Goal: Task Accomplishment & Management: Use online tool/utility

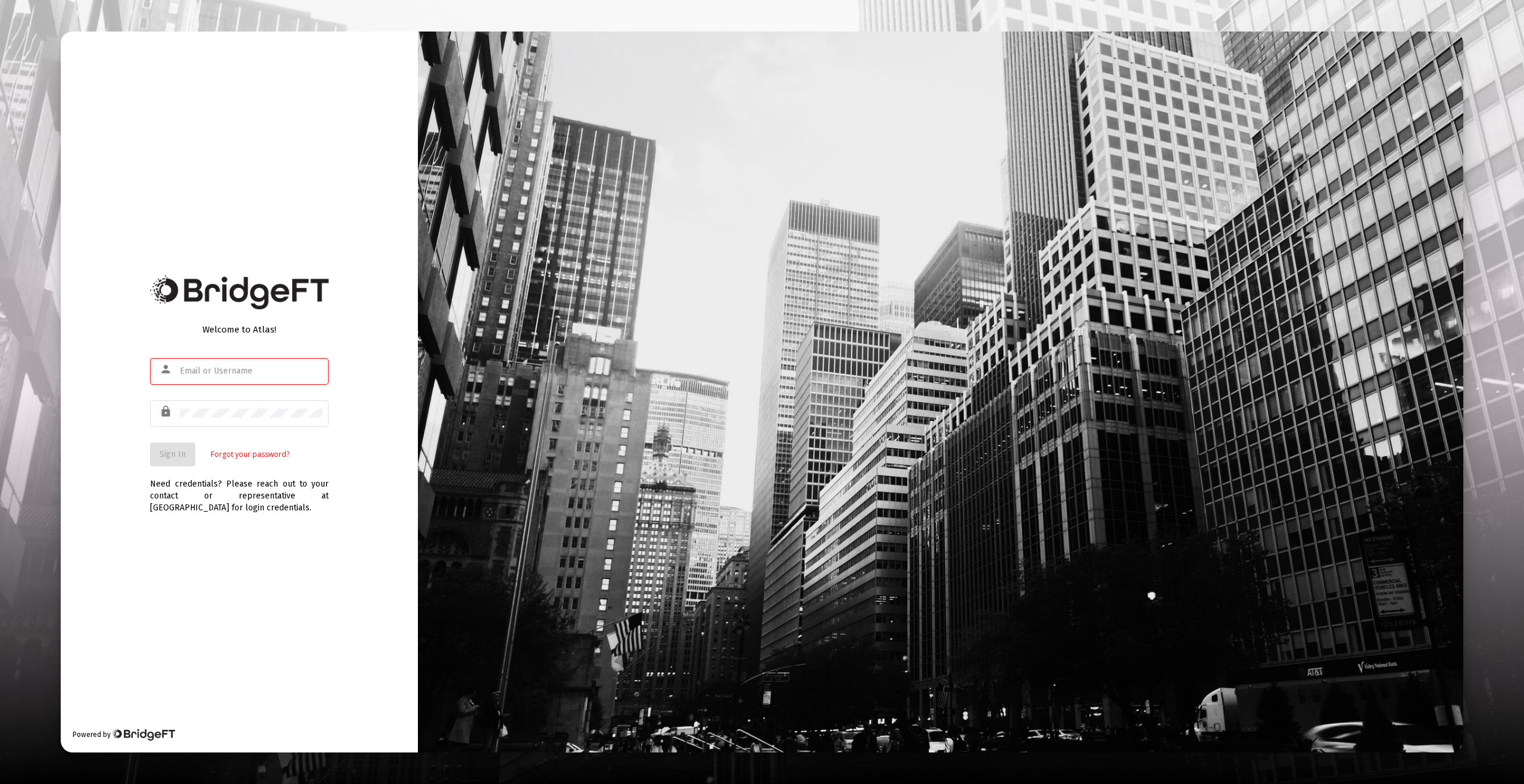
click at [200, 375] on input "text" at bounding box center [251, 371] width 143 height 9
click at [0, 784] on com-1password-button at bounding box center [0, 784] width 0 height 0
type input "[EMAIL_ADDRESS][DOMAIN_NAME]"
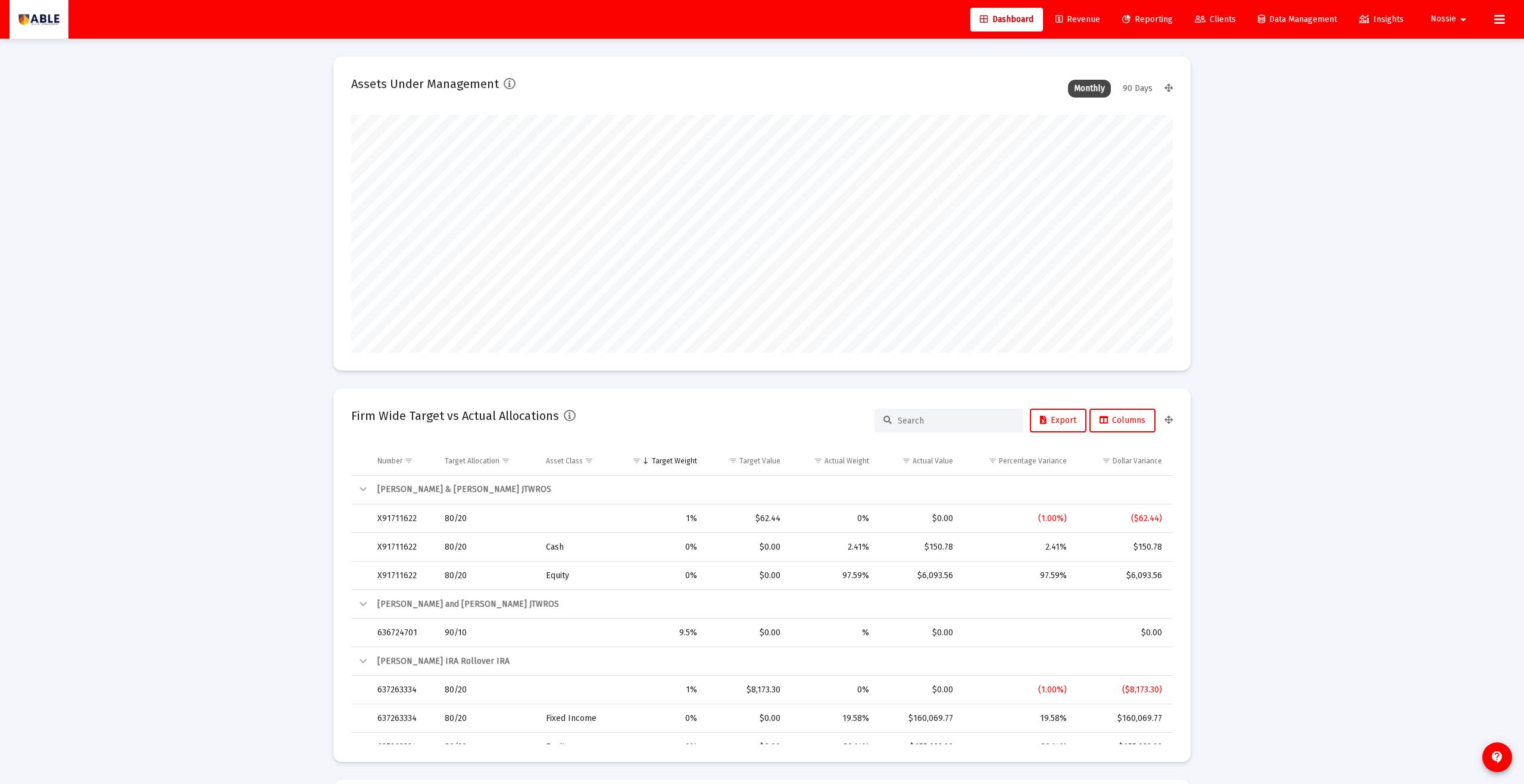
scroll to position [238, 442]
type input "[DATE]"
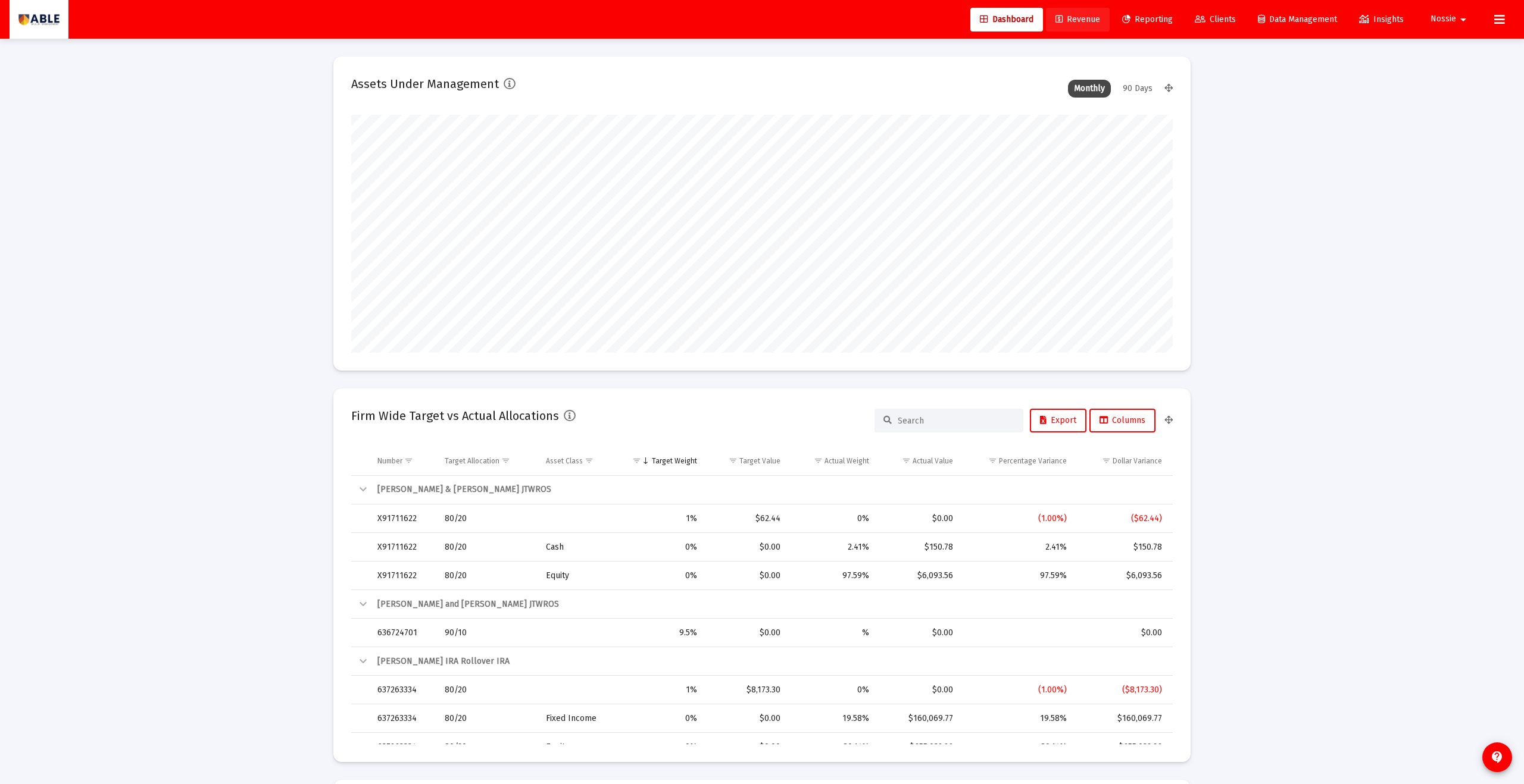
click at [1062, 26] on link "Revenue" at bounding box center [1078, 19] width 63 height 24
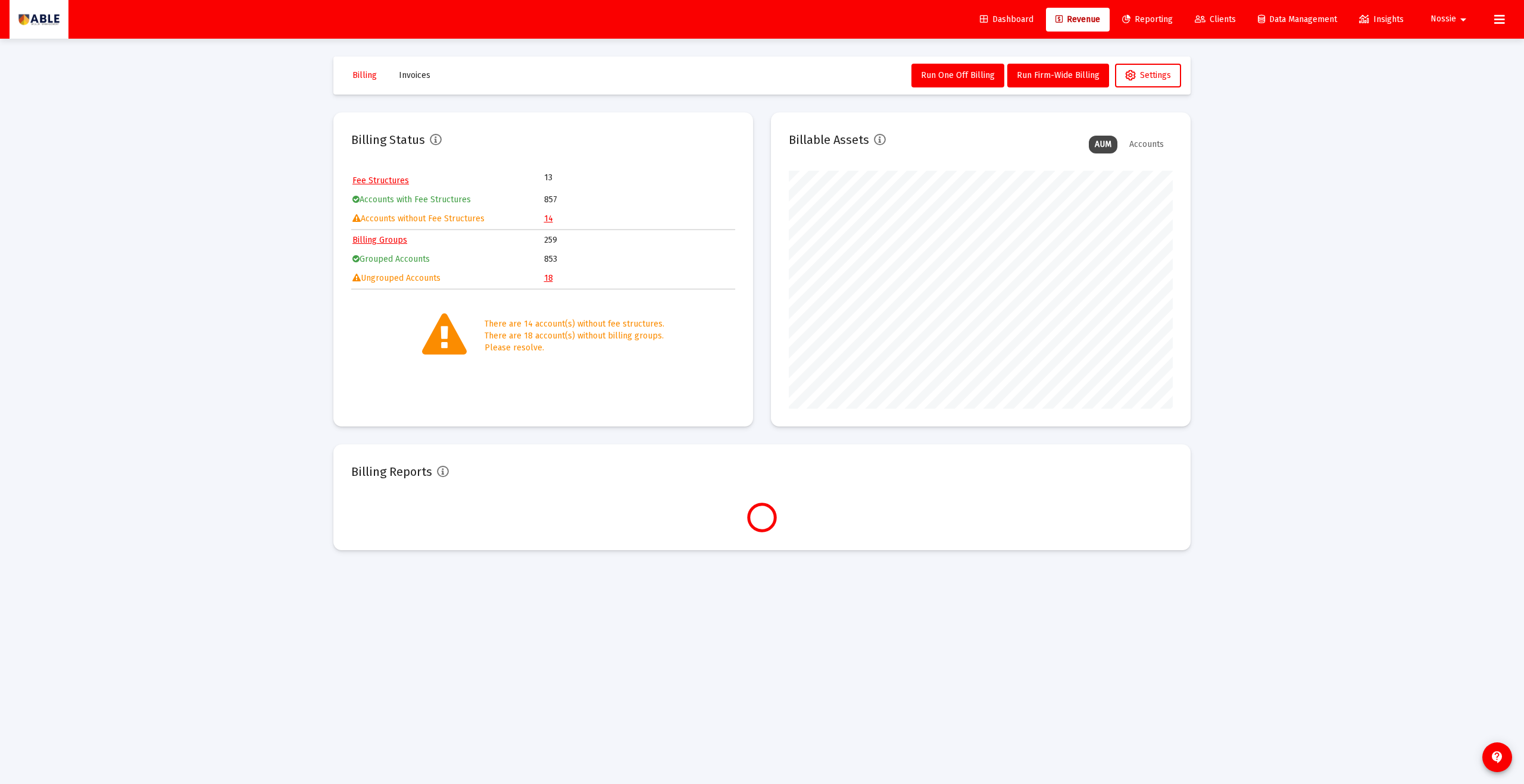
scroll to position [238, 384]
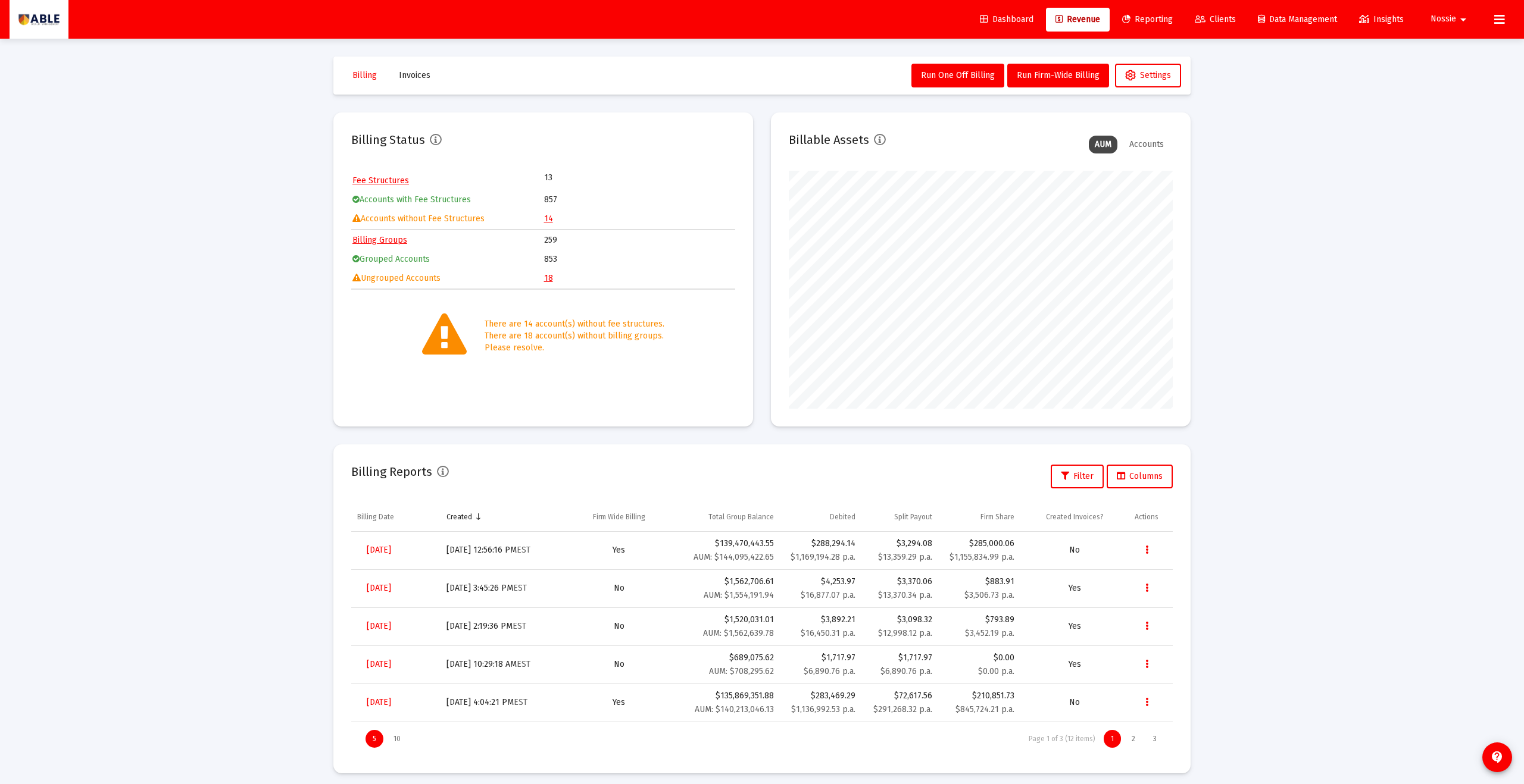
click at [551, 217] on link "14" at bounding box center [548, 219] width 9 height 10
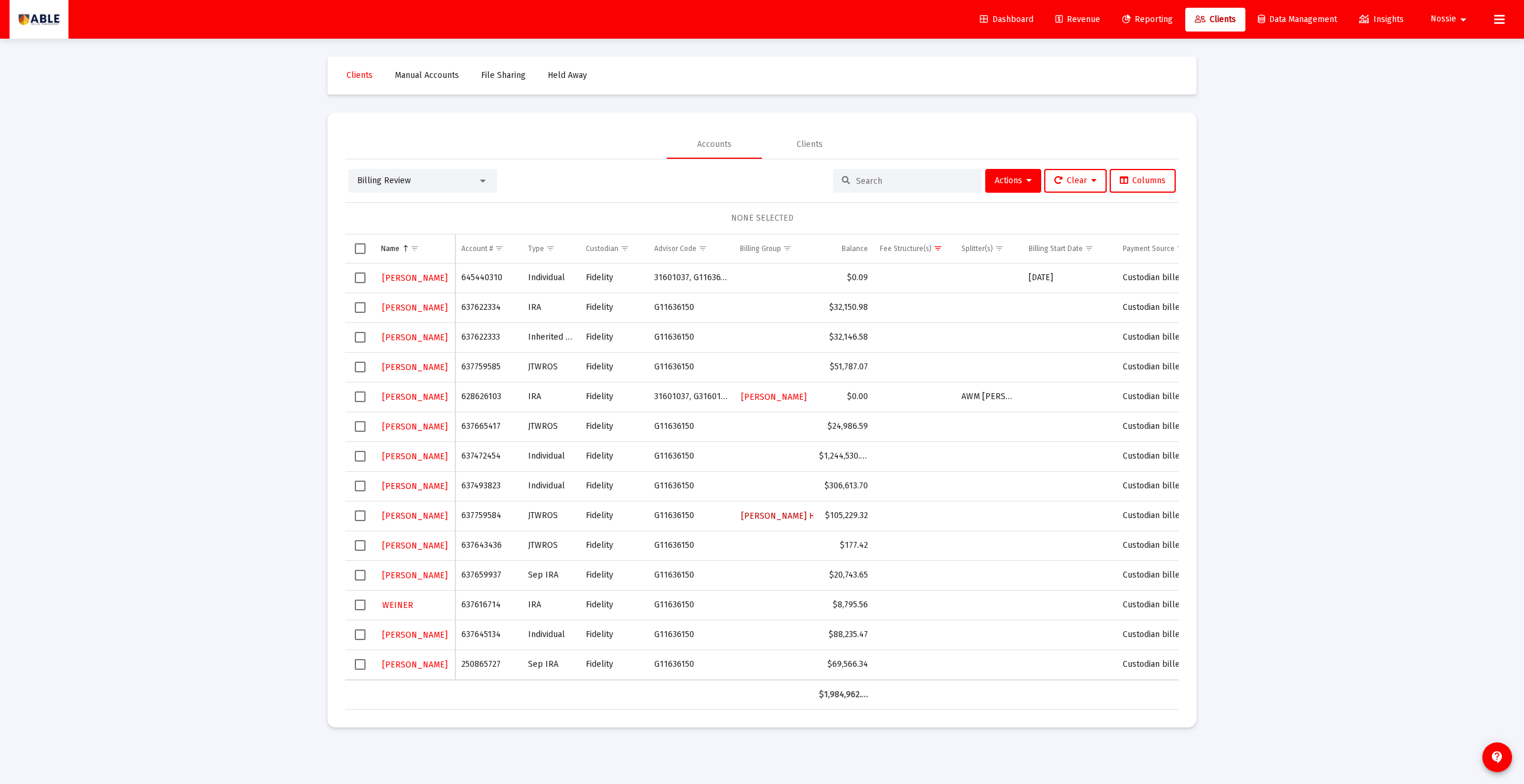
click at [769, 507] on link "[PERSON_NAME] H and I Family" at bounding box center [802, 516] width 123 height 17
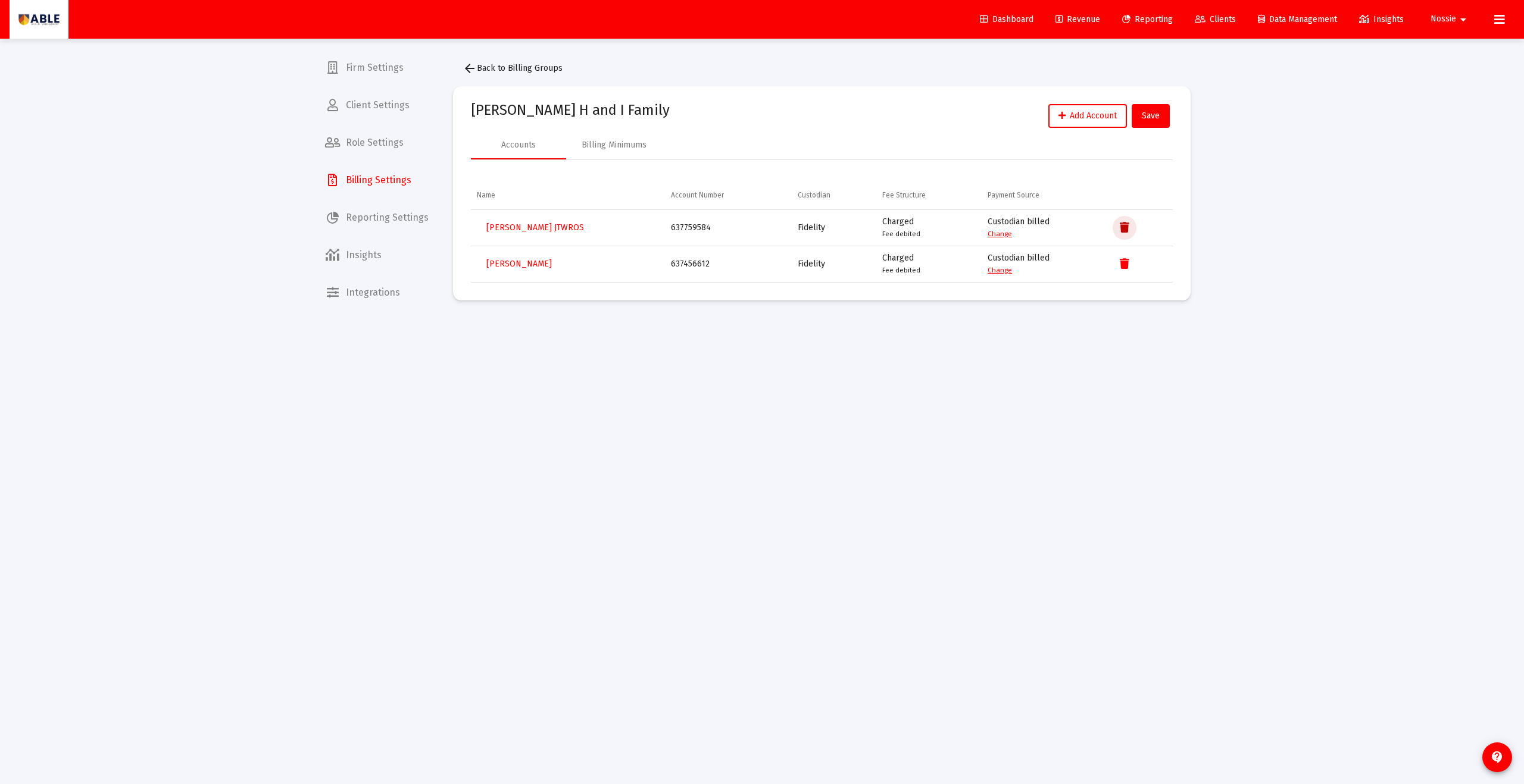
click at [1122, 234] on icon "Data grid" at bounding box center [1124, 228] width 9 height 14
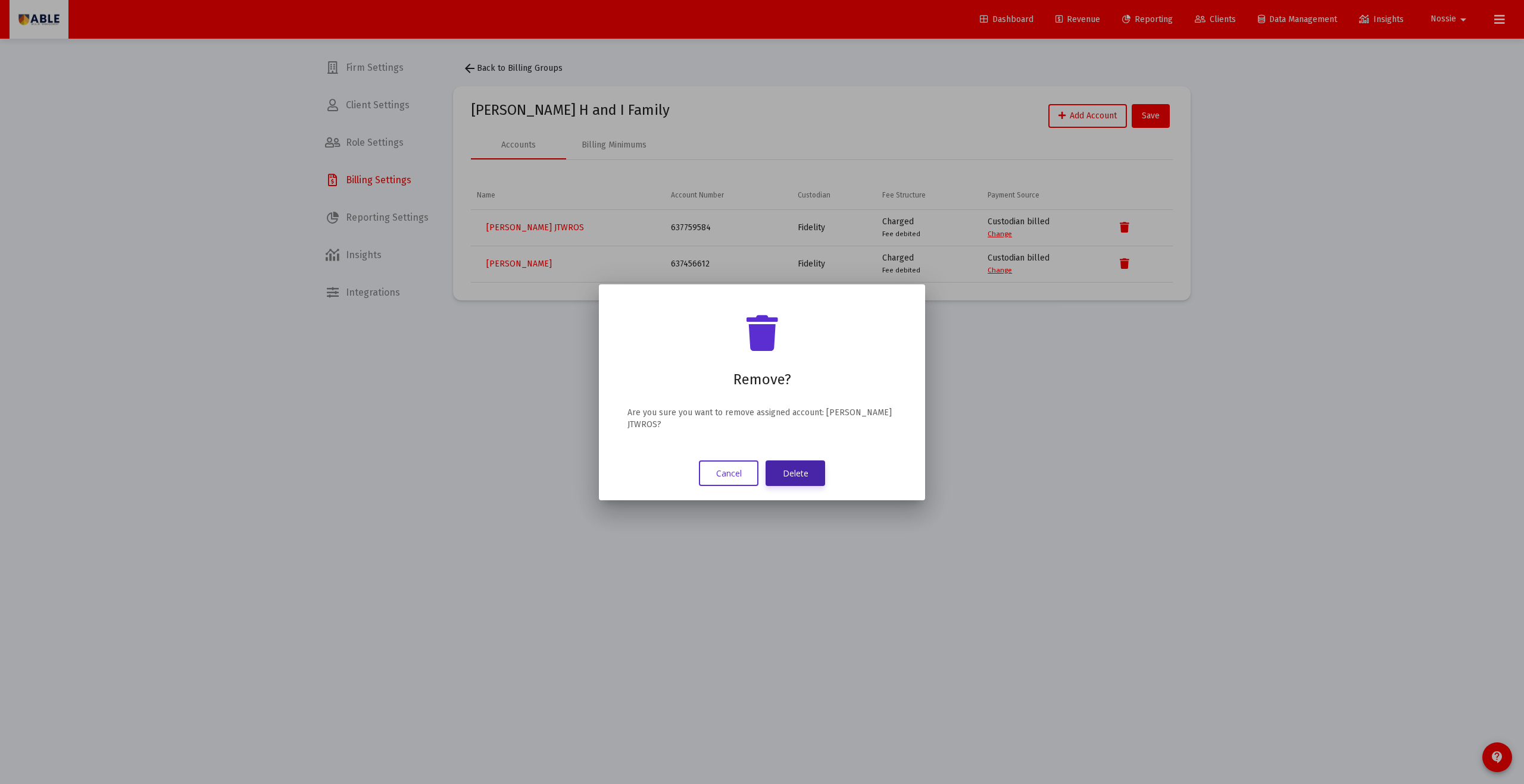
click at [809, 473] on button "Delete" at bounding box center [795, 473] width 59 height 26
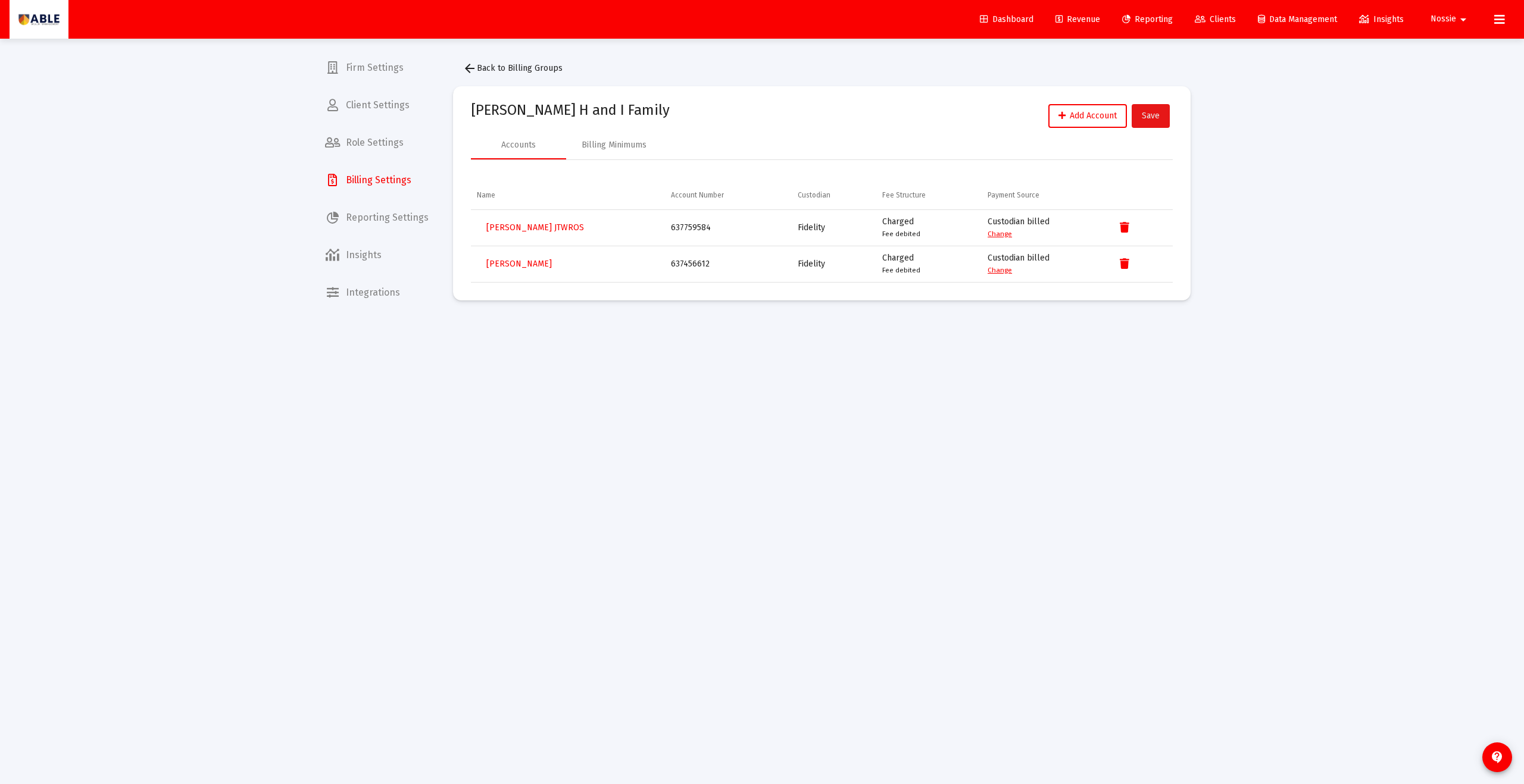
click at [1164, 114] on button "Save" at bounding box center [1150, 115] width 38 height 24
click at [1125, 231] on icon "Data grid" at bounding box center [1124, 228] width 9 height 14
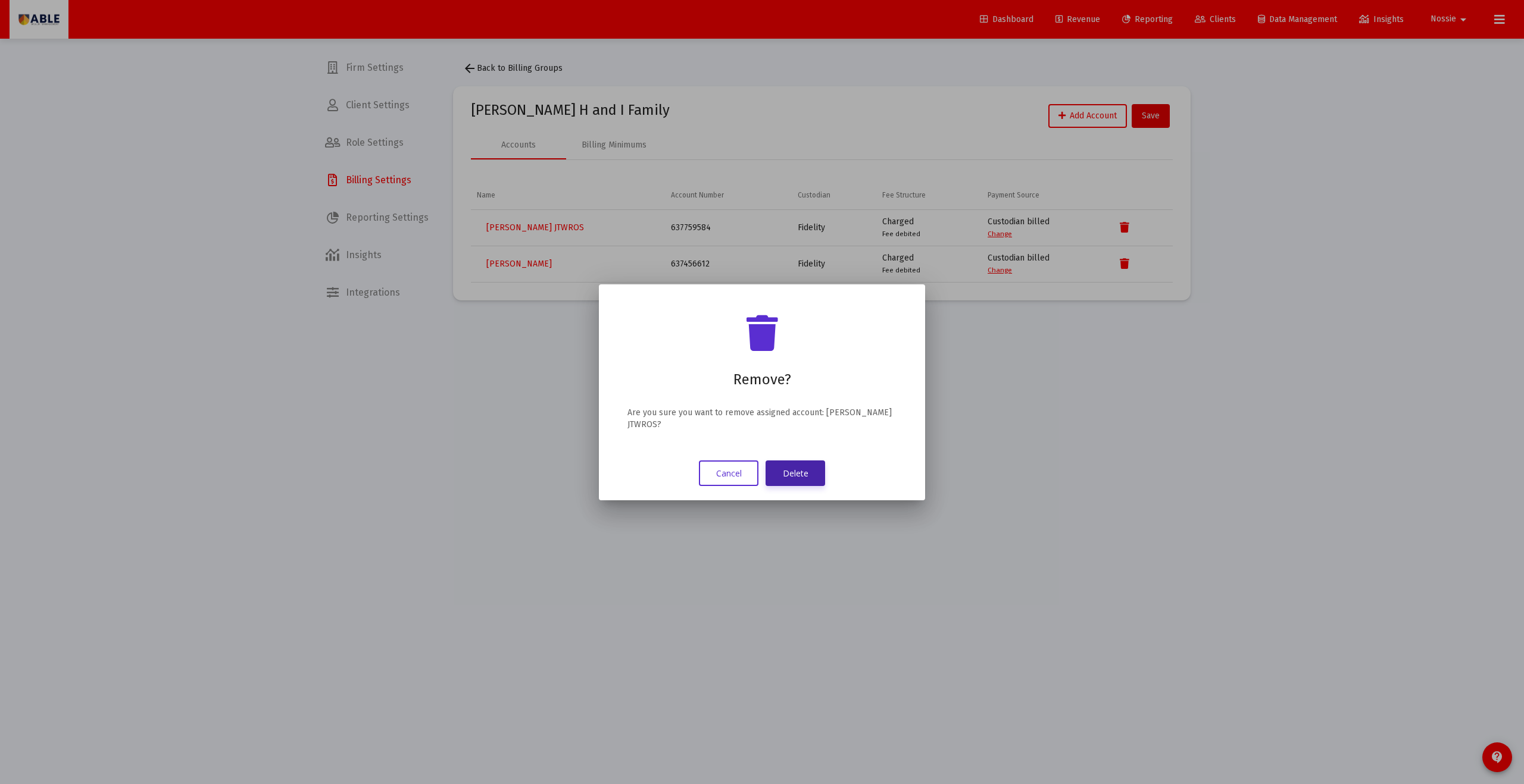
click at [785, 479] on button "Delete" at bounding box center [795, 473] width 59 height 26
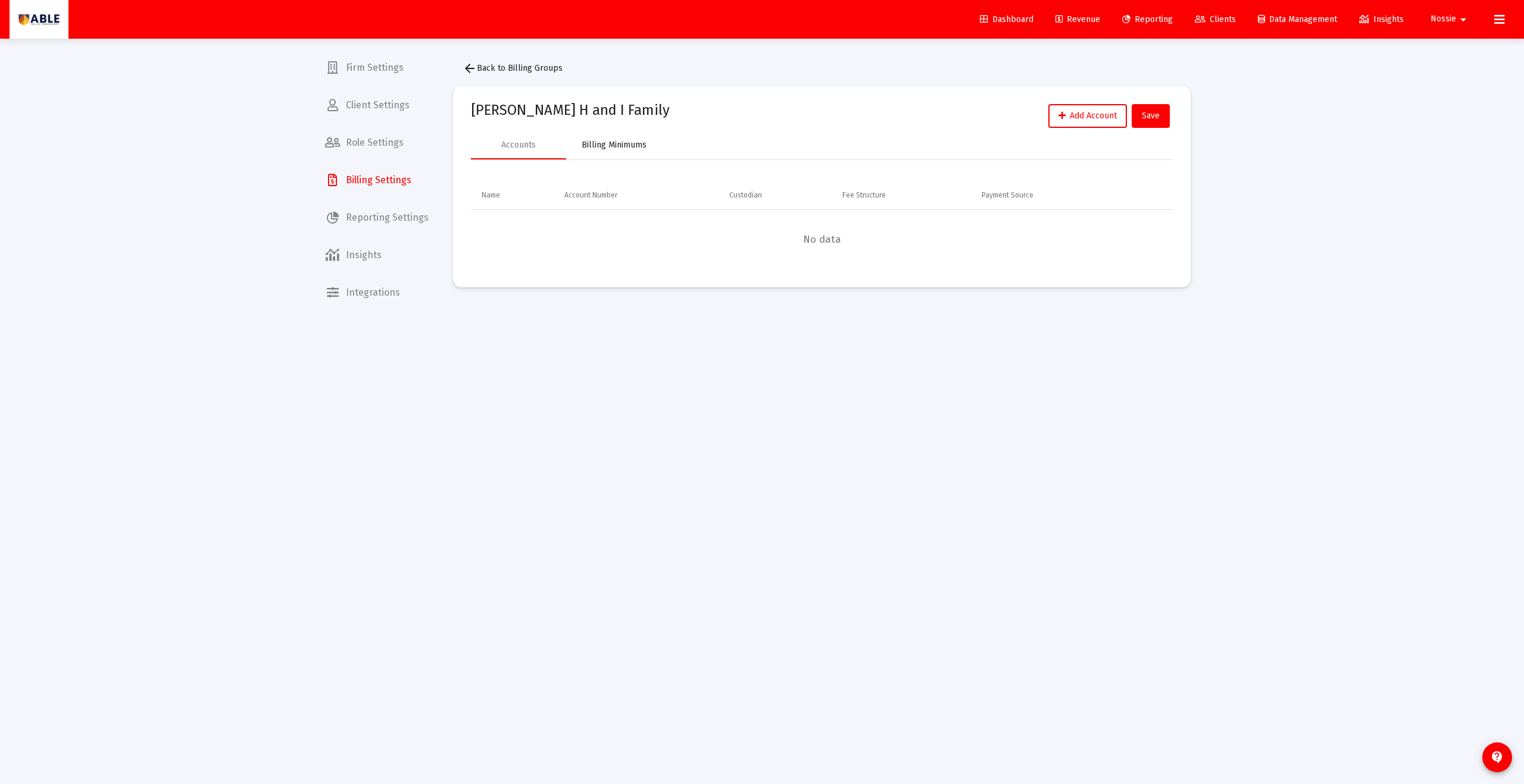
click at [630, 146] on div "Billing Minimums" at bounding box center [614, 145] width 65 height 12
click at [539, 143] on div "Accounts" at bounding box center [518, 145] width 96 height 29
click at [528, 61] on button "arrow_back Back to Billing Groups" at bounding box center [512, 68] width 119 height 24
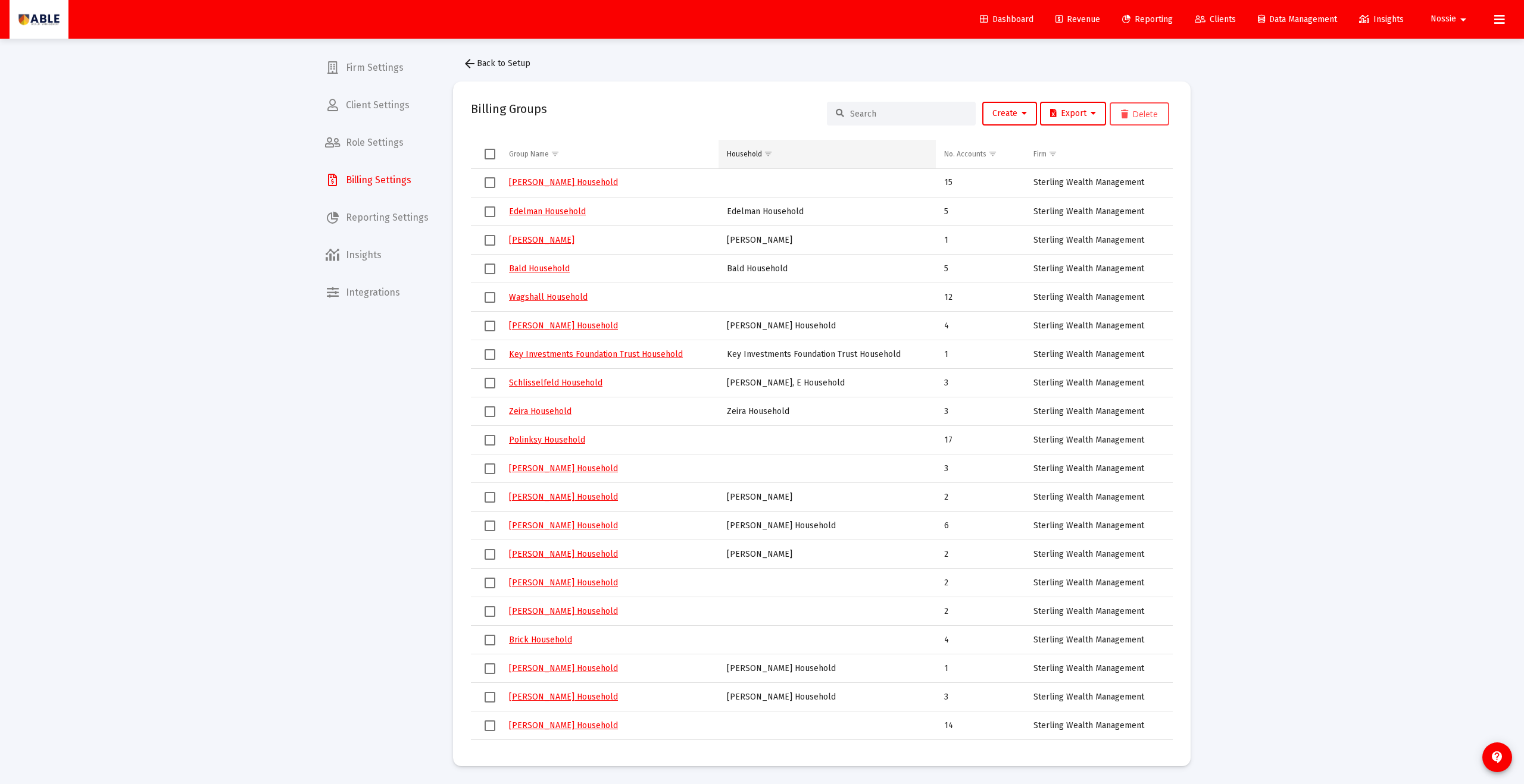
click at [770, 156] on span "Show filter options for column 'Household'" at bounding box center [768, 154] width 9 height 9
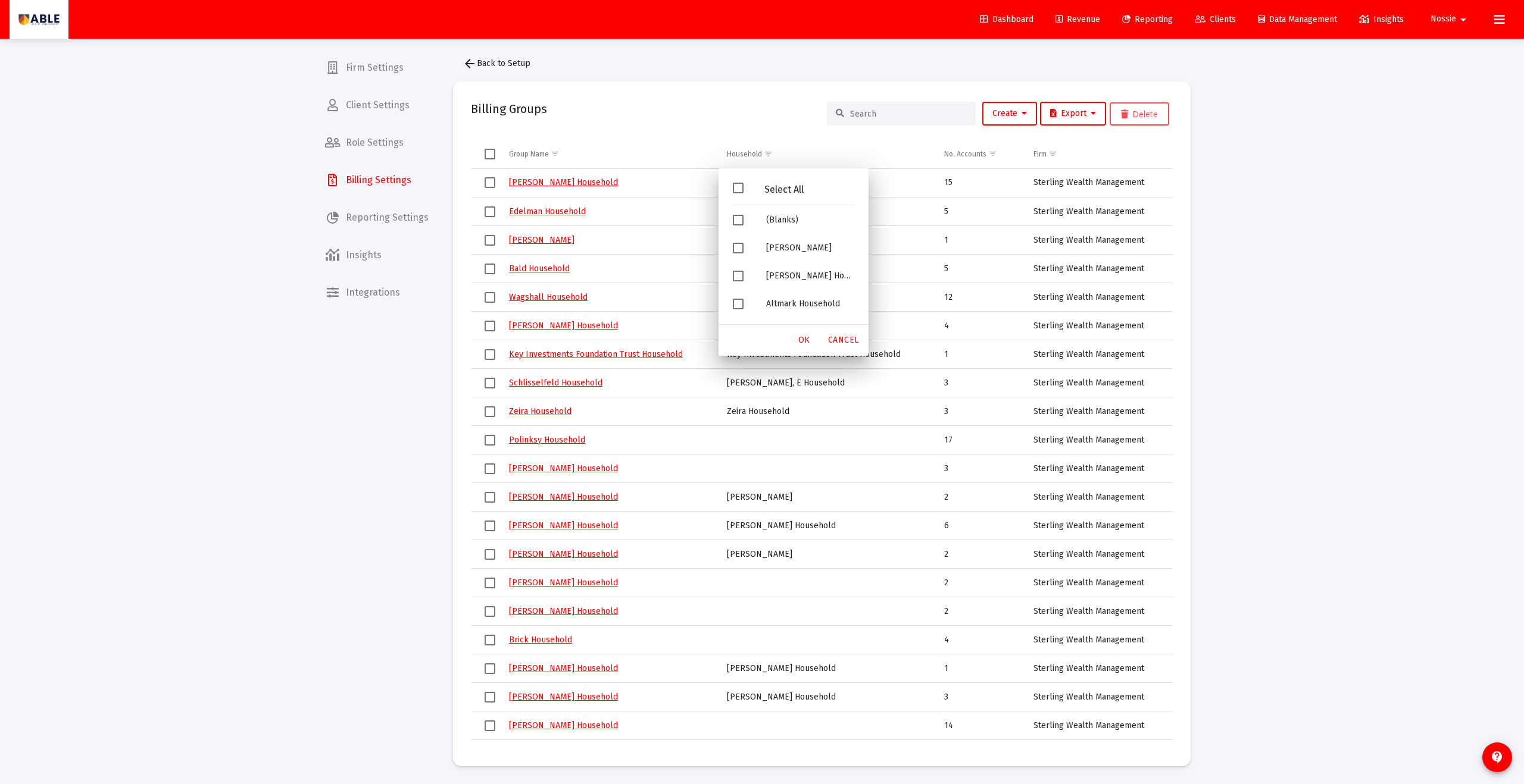
click at [735, 186] on span "Filter options" at bounding box center [738, 187] width 11 height 11
click at [740, 187] on span "Filter options" at bounding box center [738, 187] width 11 height 11
click at [735, 222] on span "Filter options" at bounding box center [738, 220] width 11 height 11
click at [806, 336] on span "OK" at bounding box center [804, 340] width 12 height 10
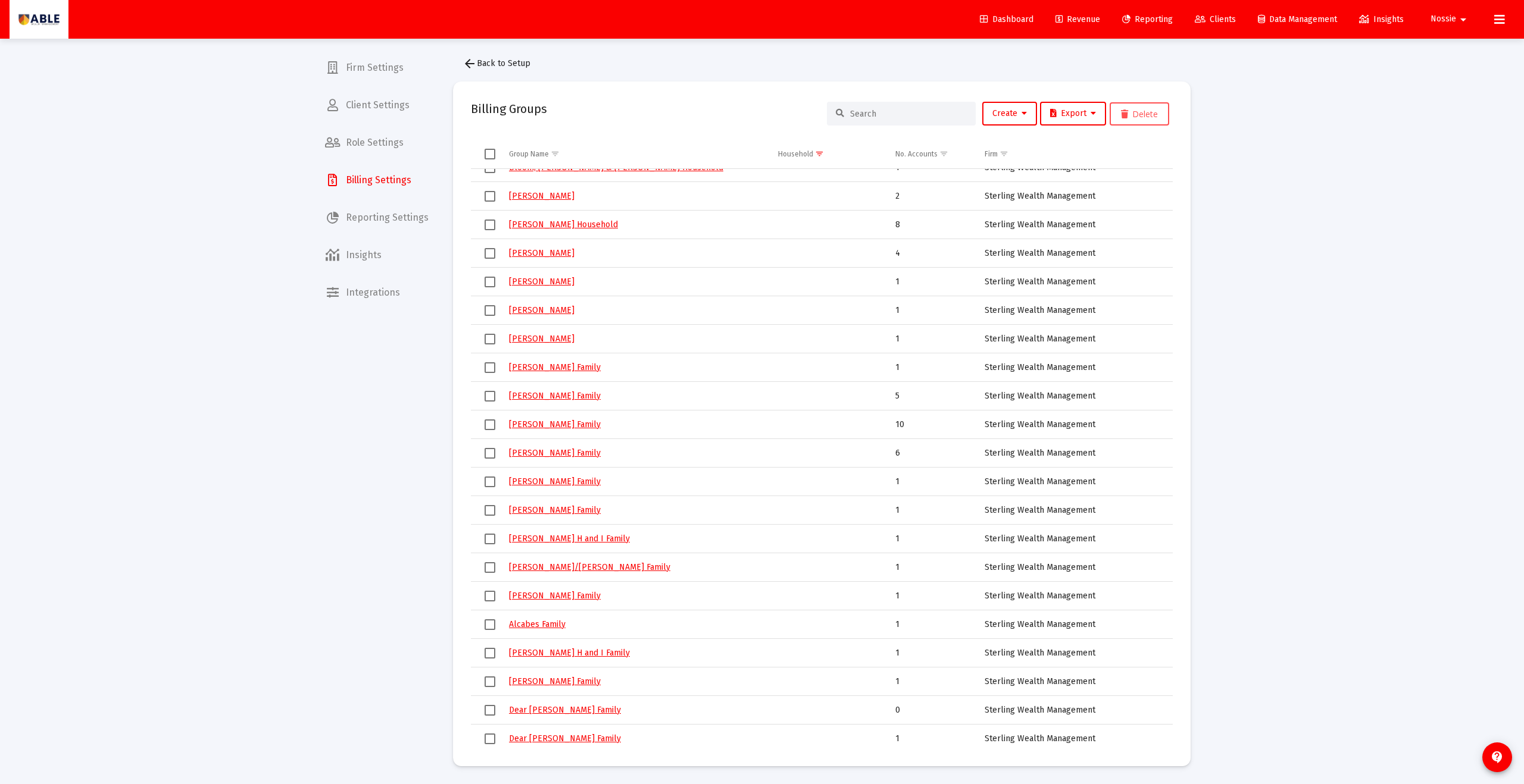
scroll to position [4899, 0]
click at [1059, 27] on link "Revenue" at bounding box center [1078, 19] width 63 height 24
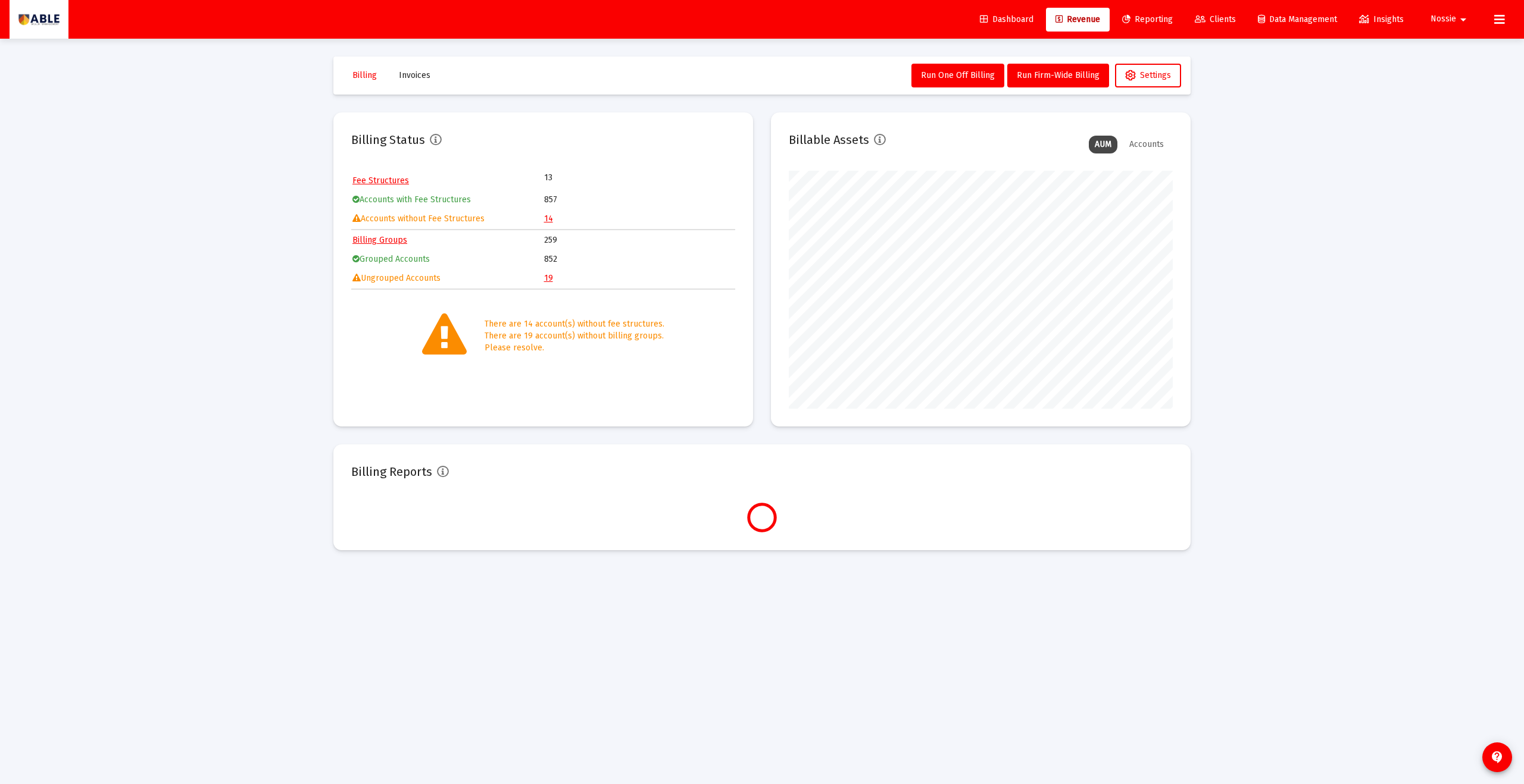
scroll to position [238, 384]
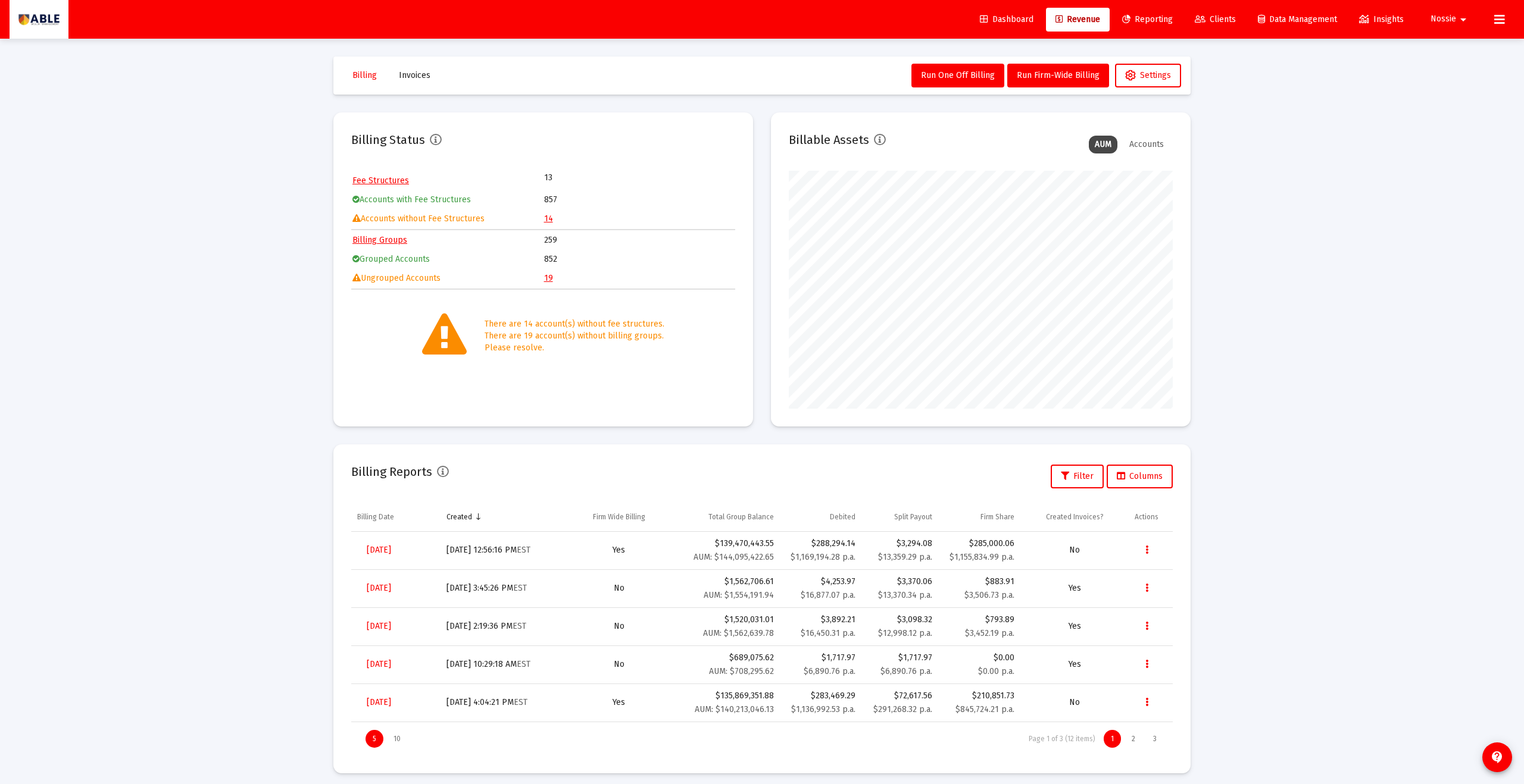
click at [546, 279] on link "19" at bounding box center [548, 278] width 9 height 10
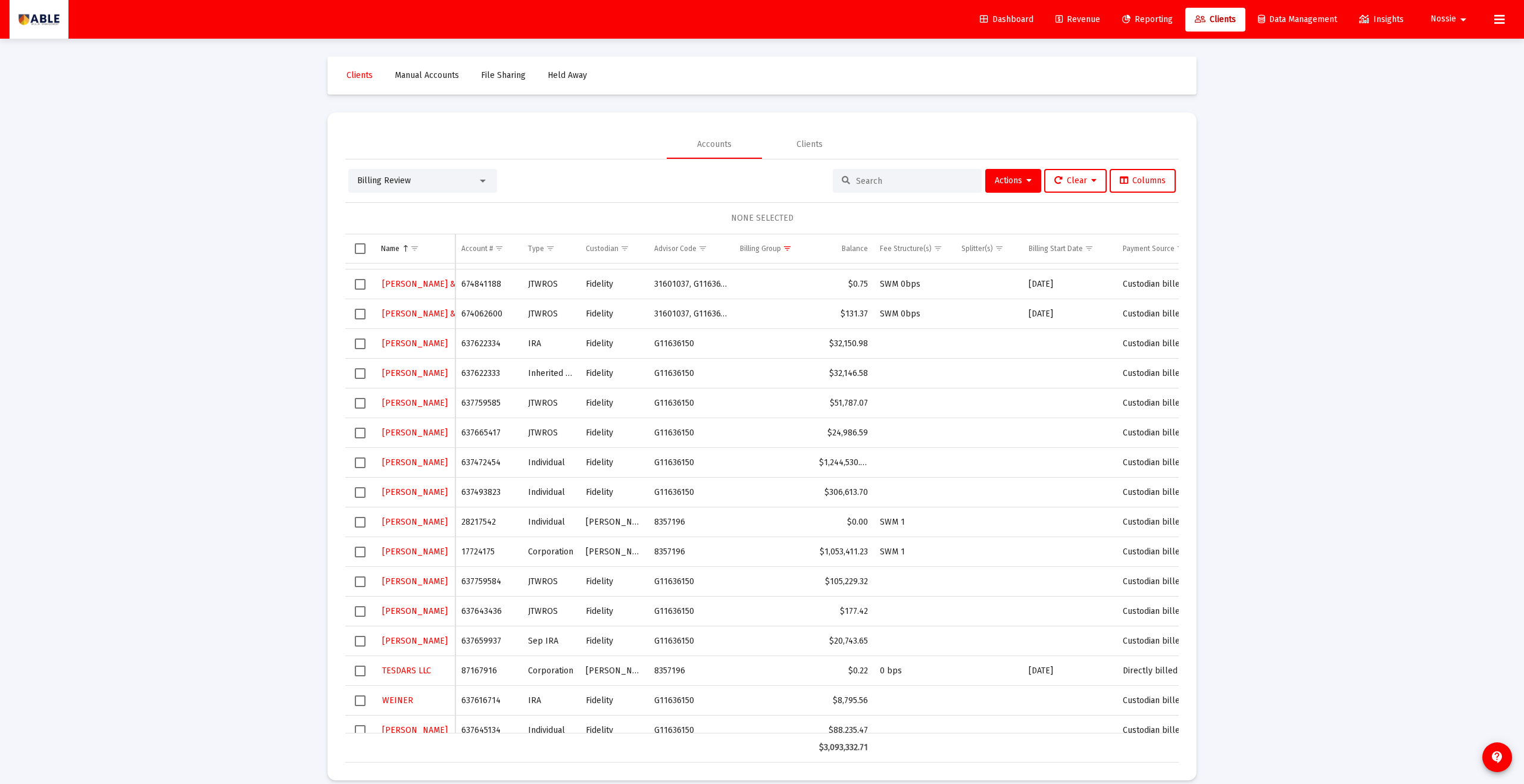
scroll to position [2, 0]
click at [887, 180] on input at bounding box center [915, 179] width 117 height 10
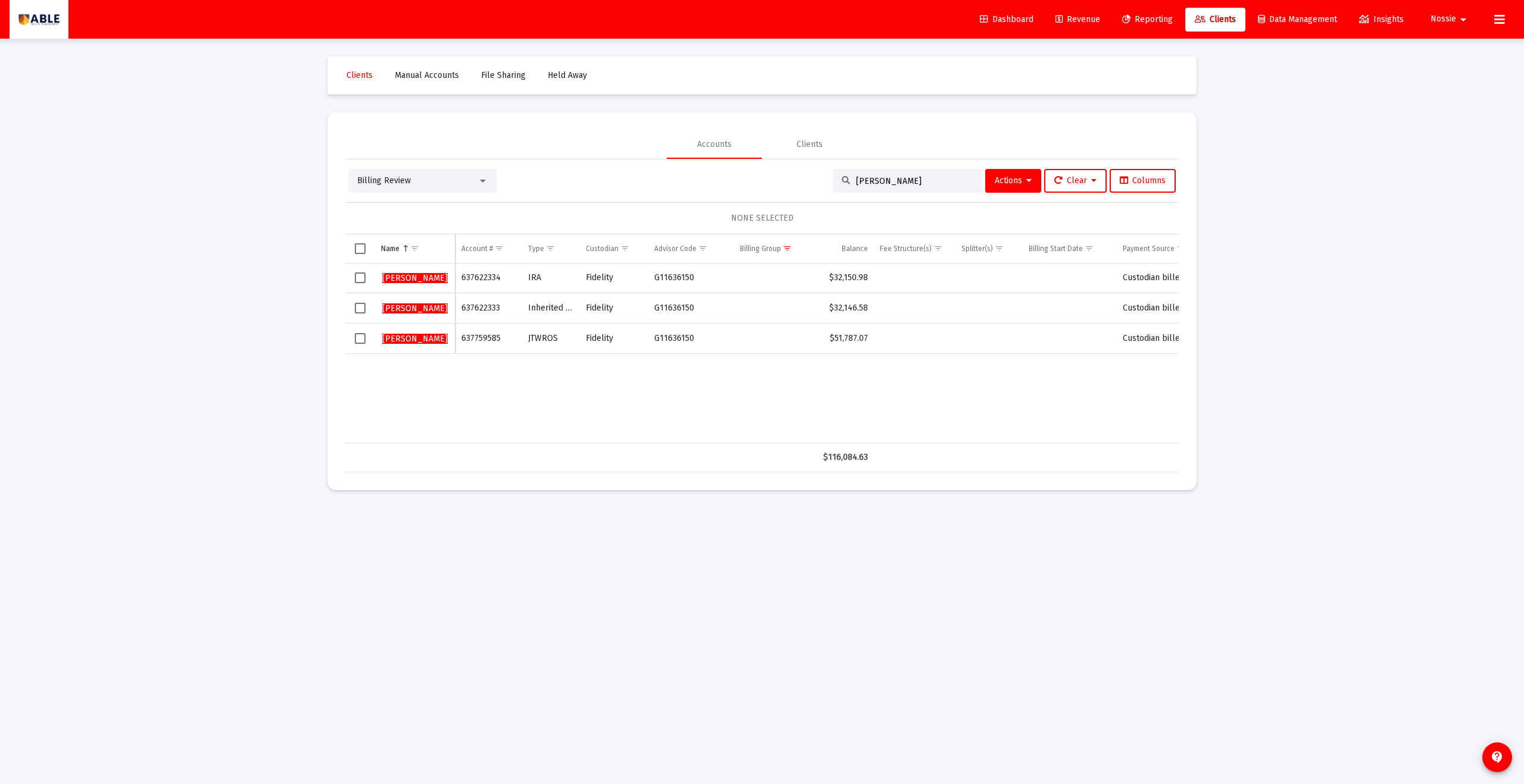
scroll to position [0, 0]
type input "hirsch"
click at [471, 309] on td "637622333" at bounding box center [489, 309] width 67 height 31
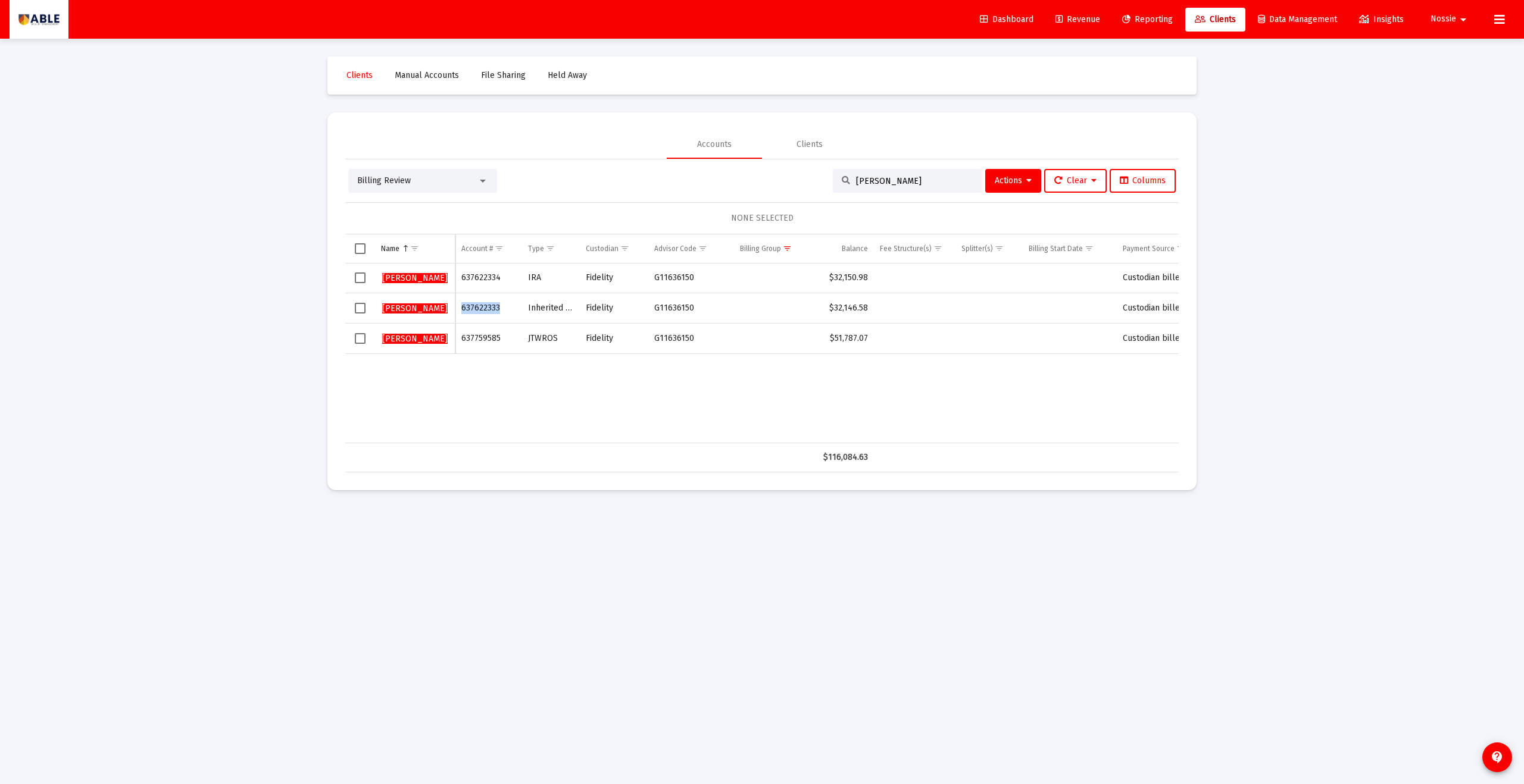
copy td "637622333"
click at [916, 182] on input "hirsch" at bounding box center [915, 181] width 117 height 10
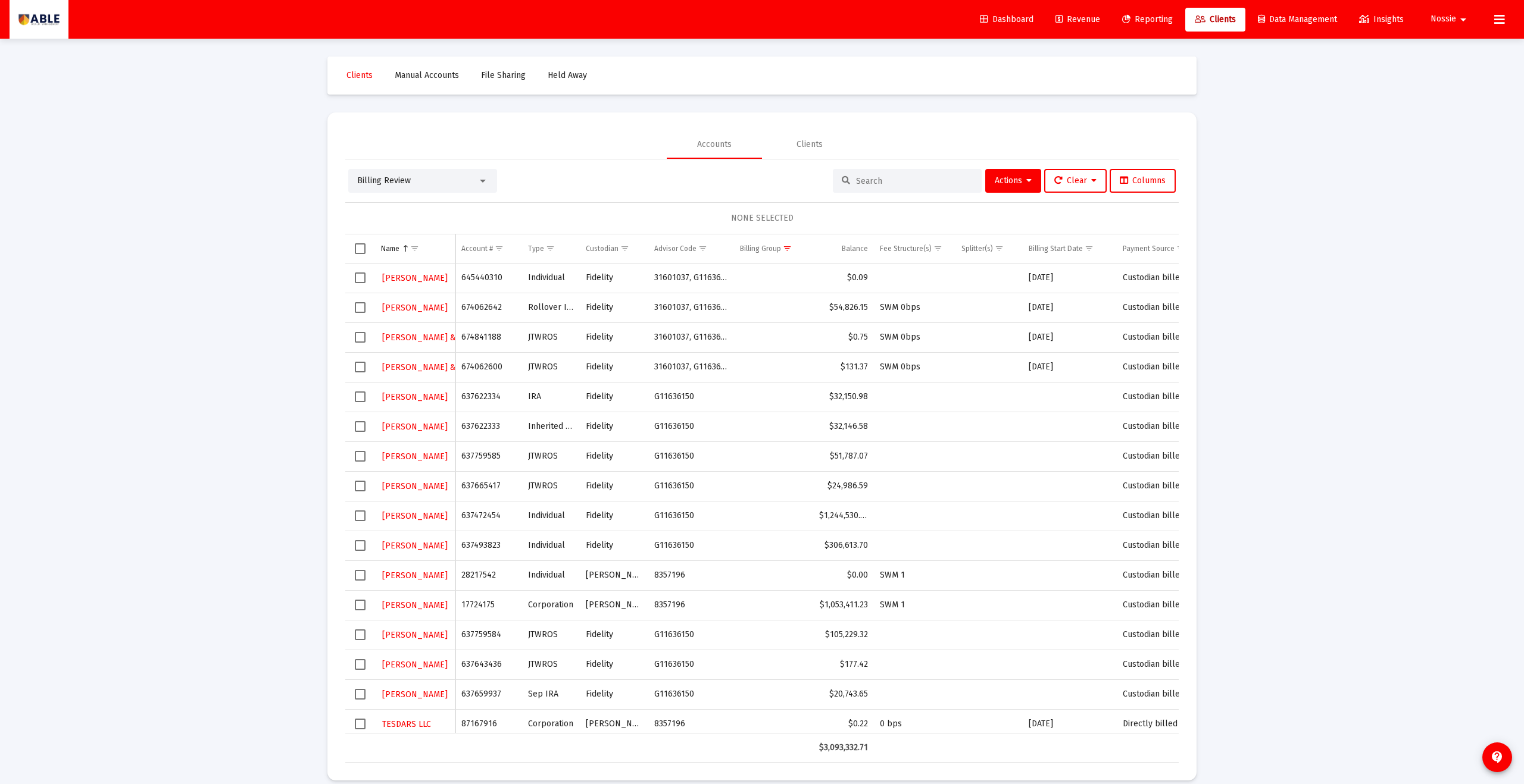
click at [487, 277] on td "645440310" at bounding box center [489, 279] width 67 height 30
copy td "645440310"
click at [474, 309] on td "674062642" at bounding box center [489, 308] width 67 height 30
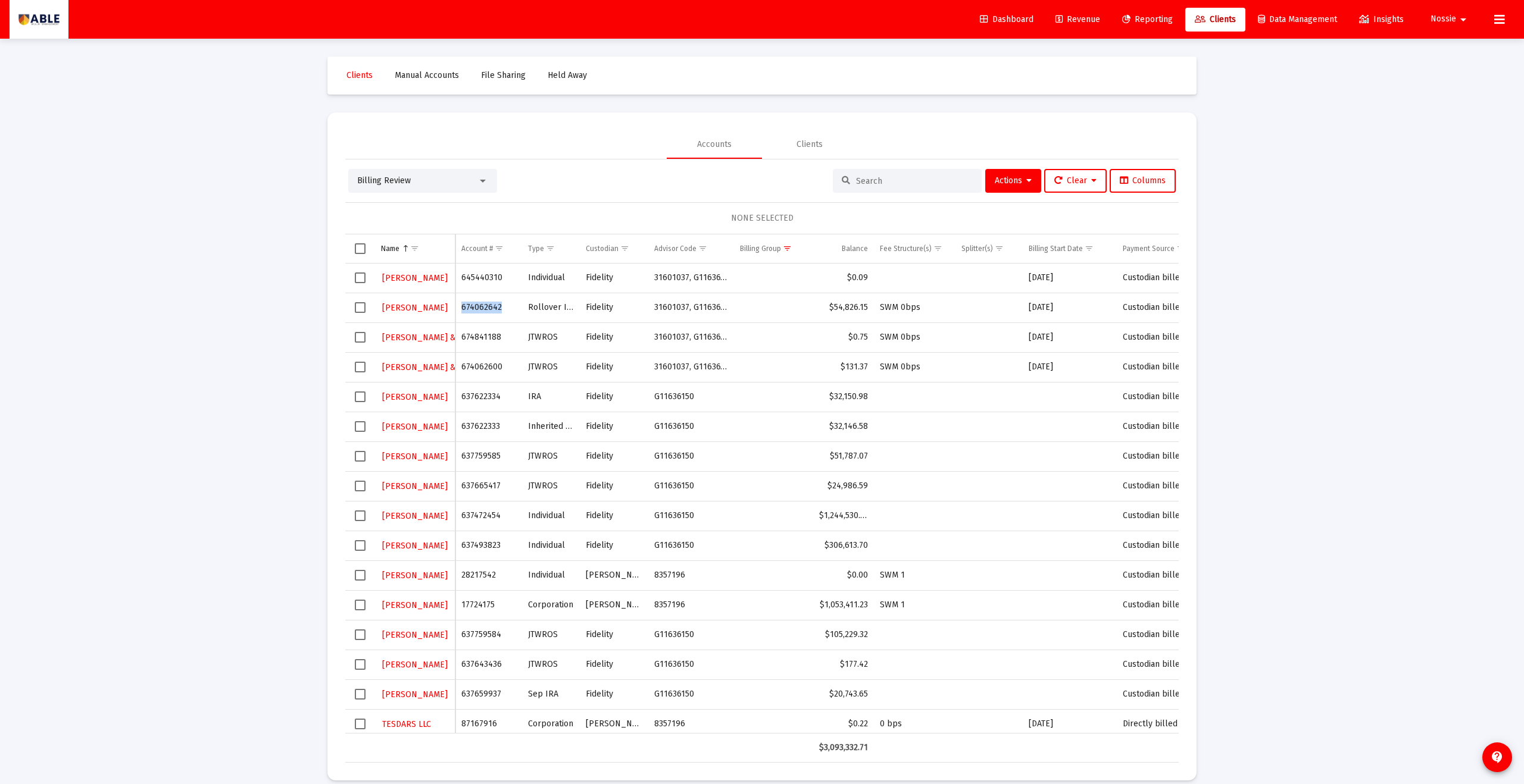
copy td "674062642"
click at [489, 340] on td "674841188" at bounding box center [489, 338] width 67 height 30
copy td "674841188"
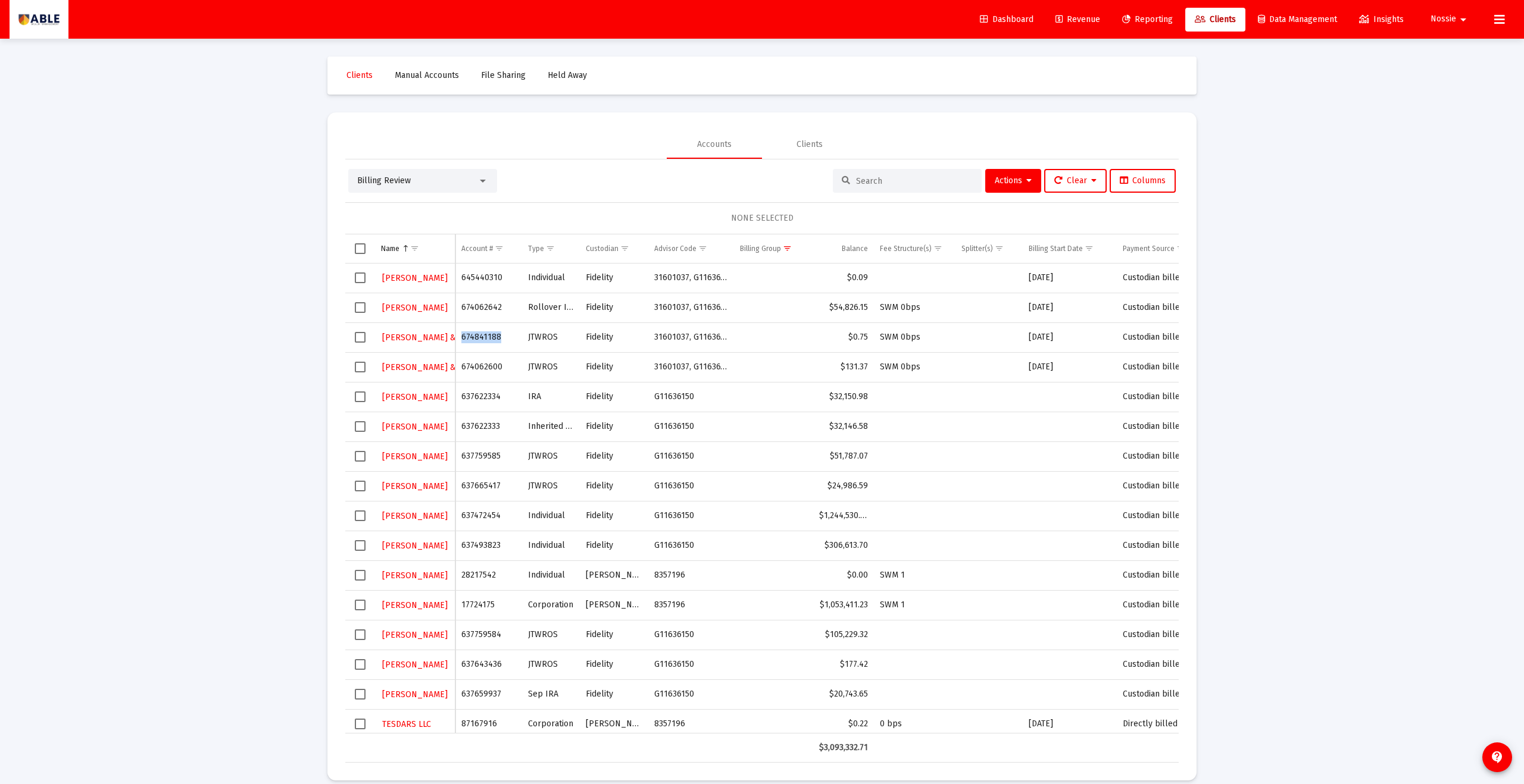
click at [471, 362] on td "674062600" at bounding box center [489, 367] width 67 height 30
copy td "674062600"
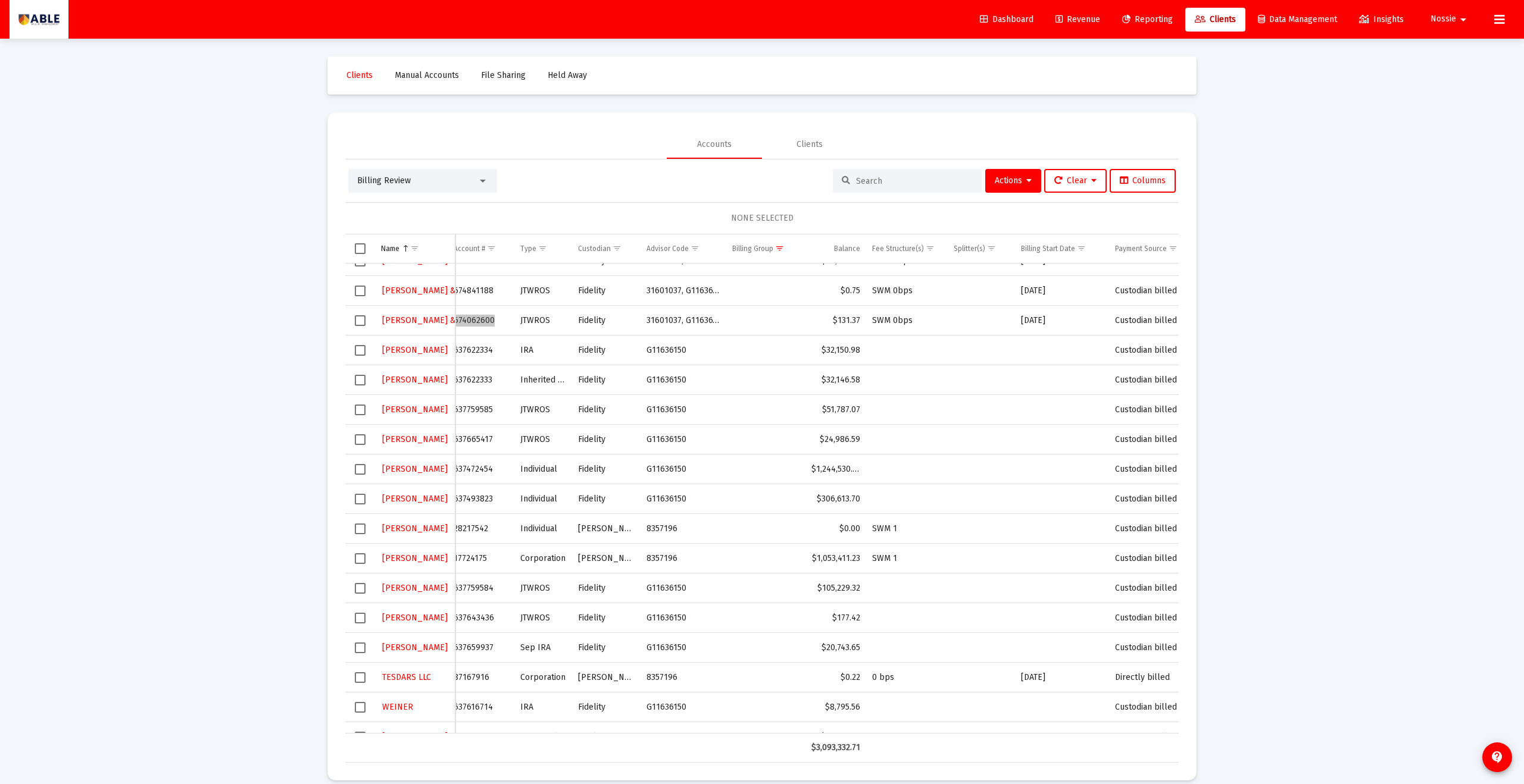
scroll to position [0, 0]
click at [486, 440] on td "637665417" at bounding box center [489, 440] width 67 height 30
copy td "637665417"
click at [481, 468] on td "637472454" at bounding box center [489, 470] width 67 height 30
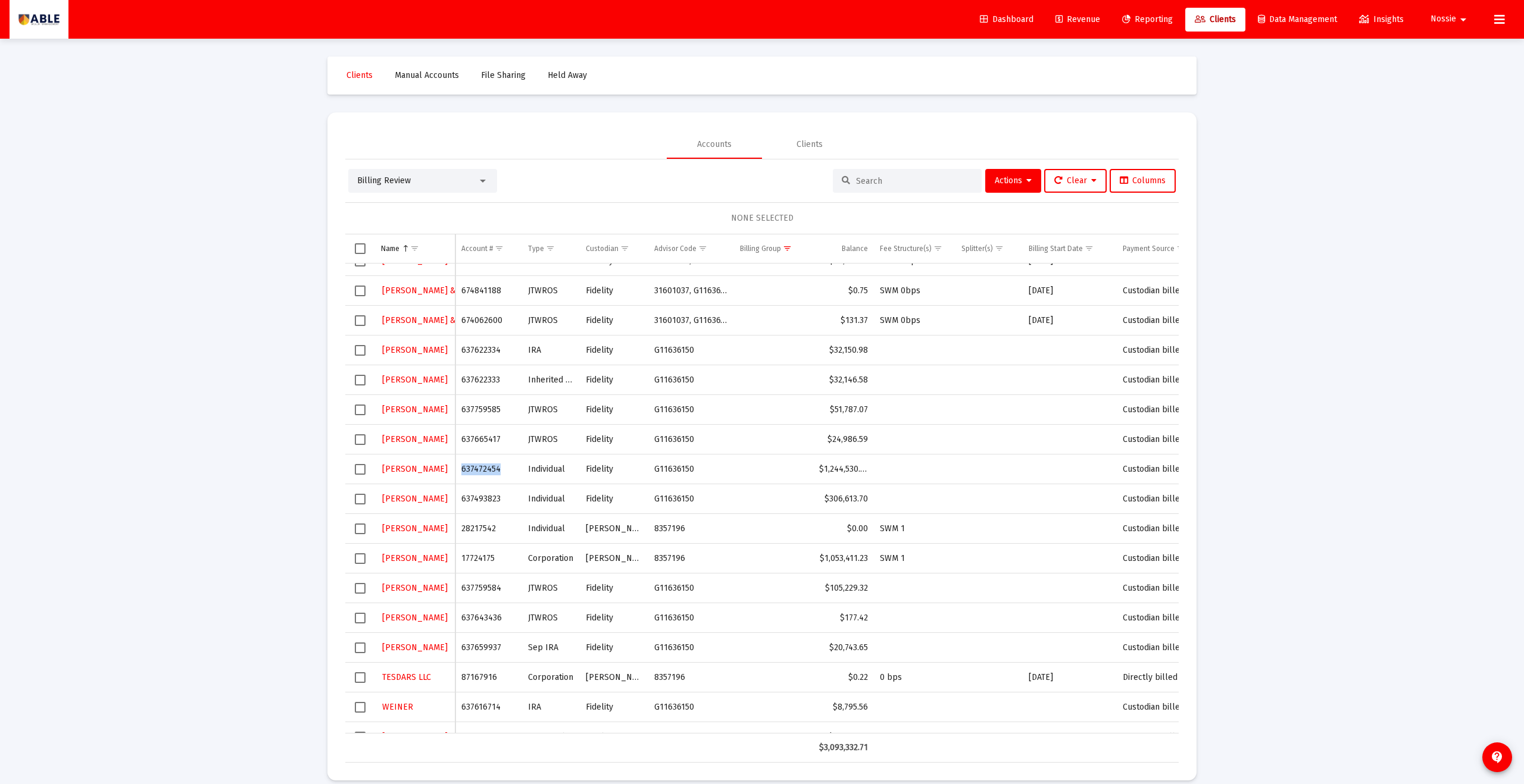
click at [481, 468] on td "637472454" at bounding box center [489, 470] width 67 height 30
copy td "637472454"
click at [482, 499] on td "637493823" at bounding box center [489, 500] width 67 height 30
copy td "637493823"
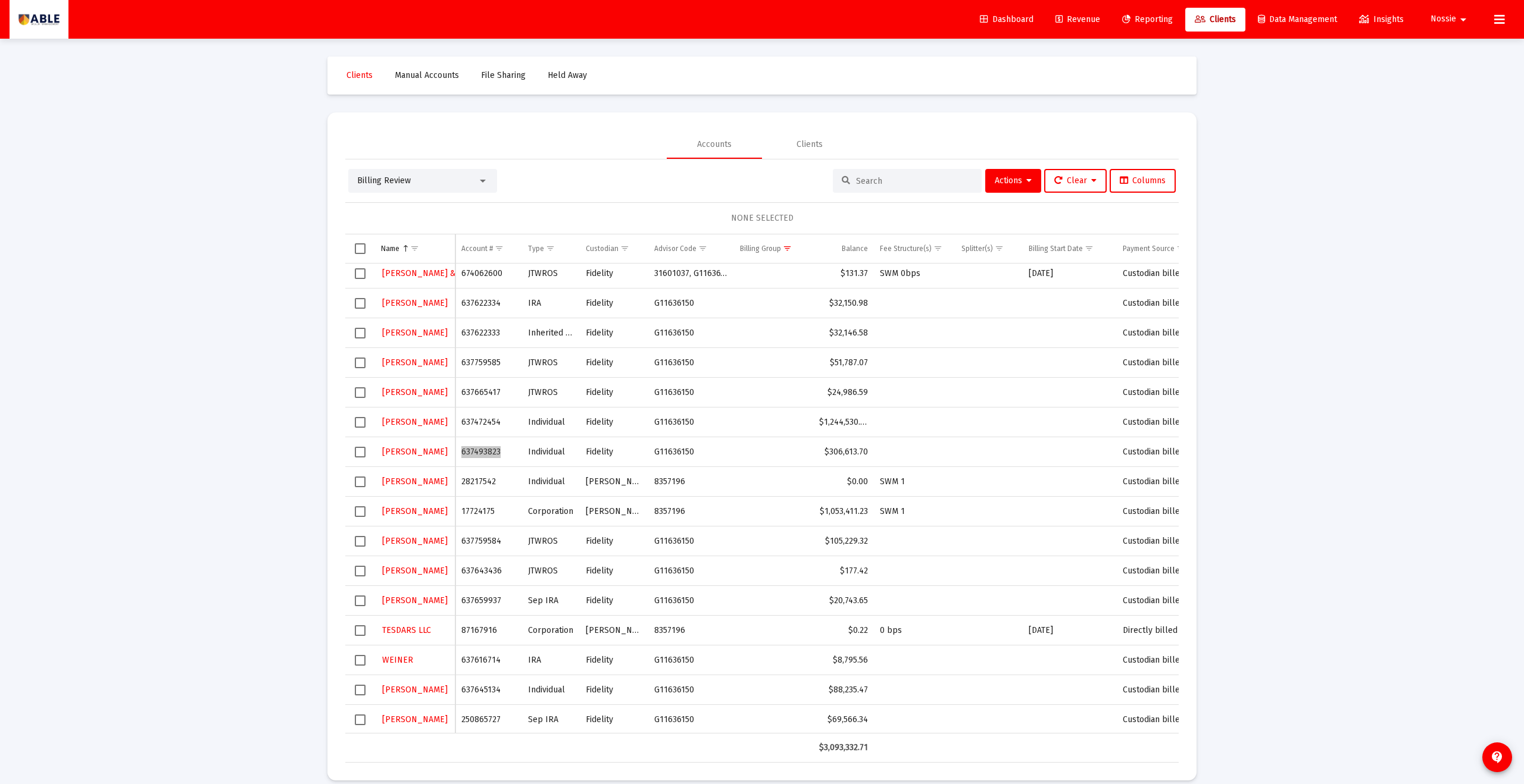
scroll to position [96, 0]
click at [481, 479] on td "28217542" at bounding box center [489, 480] width 67 height 30
click at [481, 513] on td "17724175" at bounding box center [489, 510] width 67 height 30
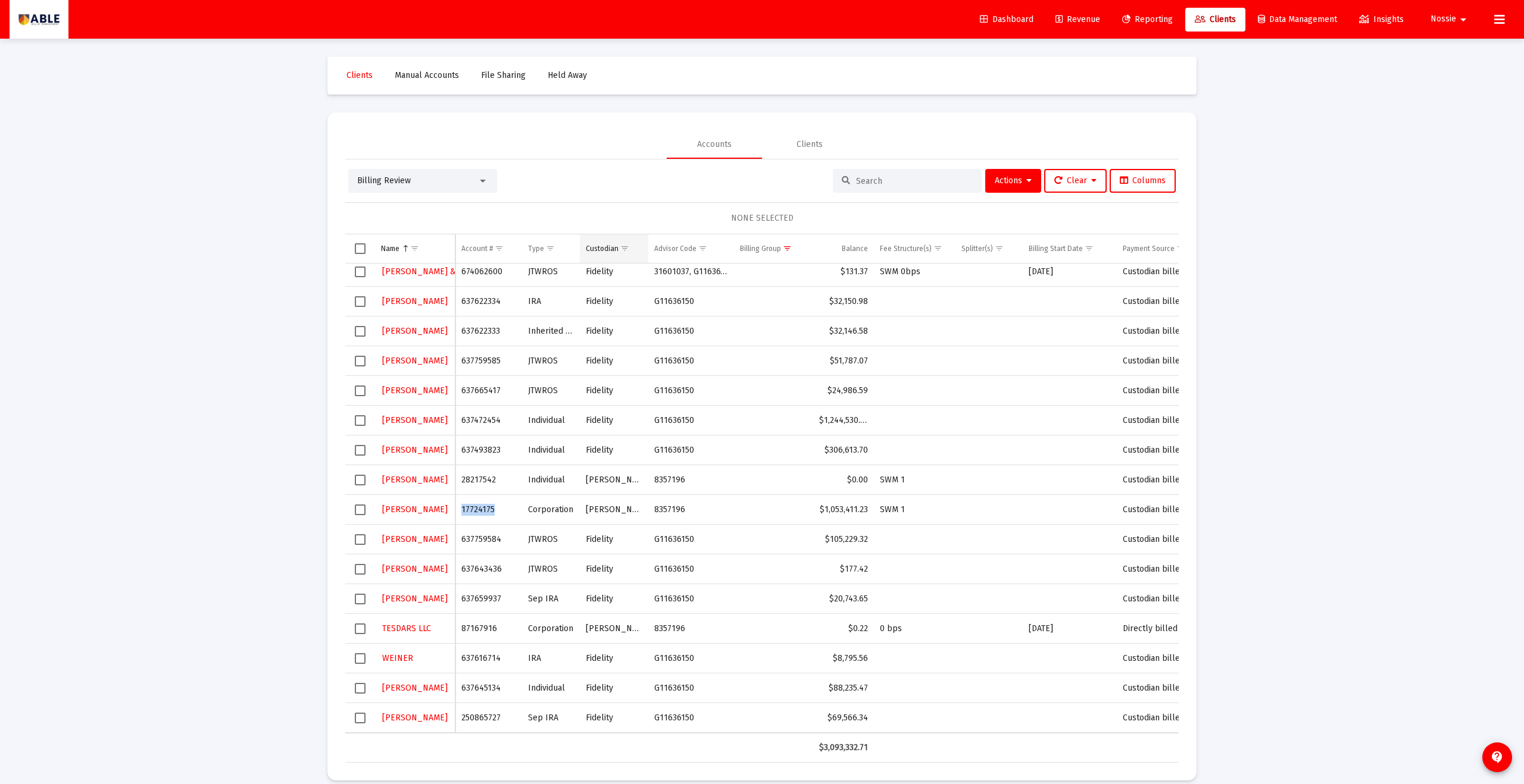
click at [622, 250] on span "Show filter options for column 'Custodian'" at bounding box center [625, 248] width 9 height 9
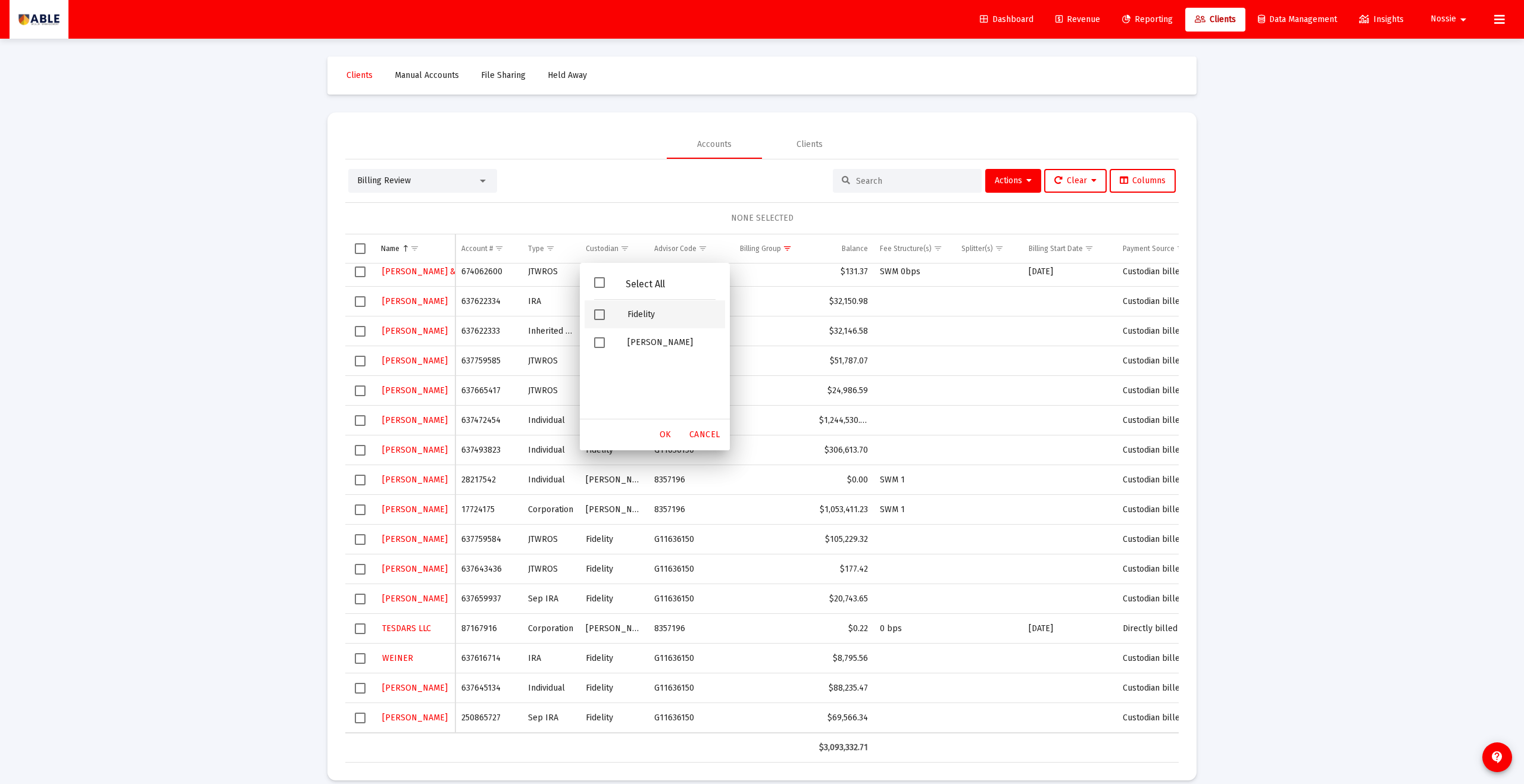
click at [623, 324] on div "Fidelity" at bounding box center [672, 314] width 107 height 28
click at [674, 433] on div "OK" at bounding box center [665, 435] width 38 height 21
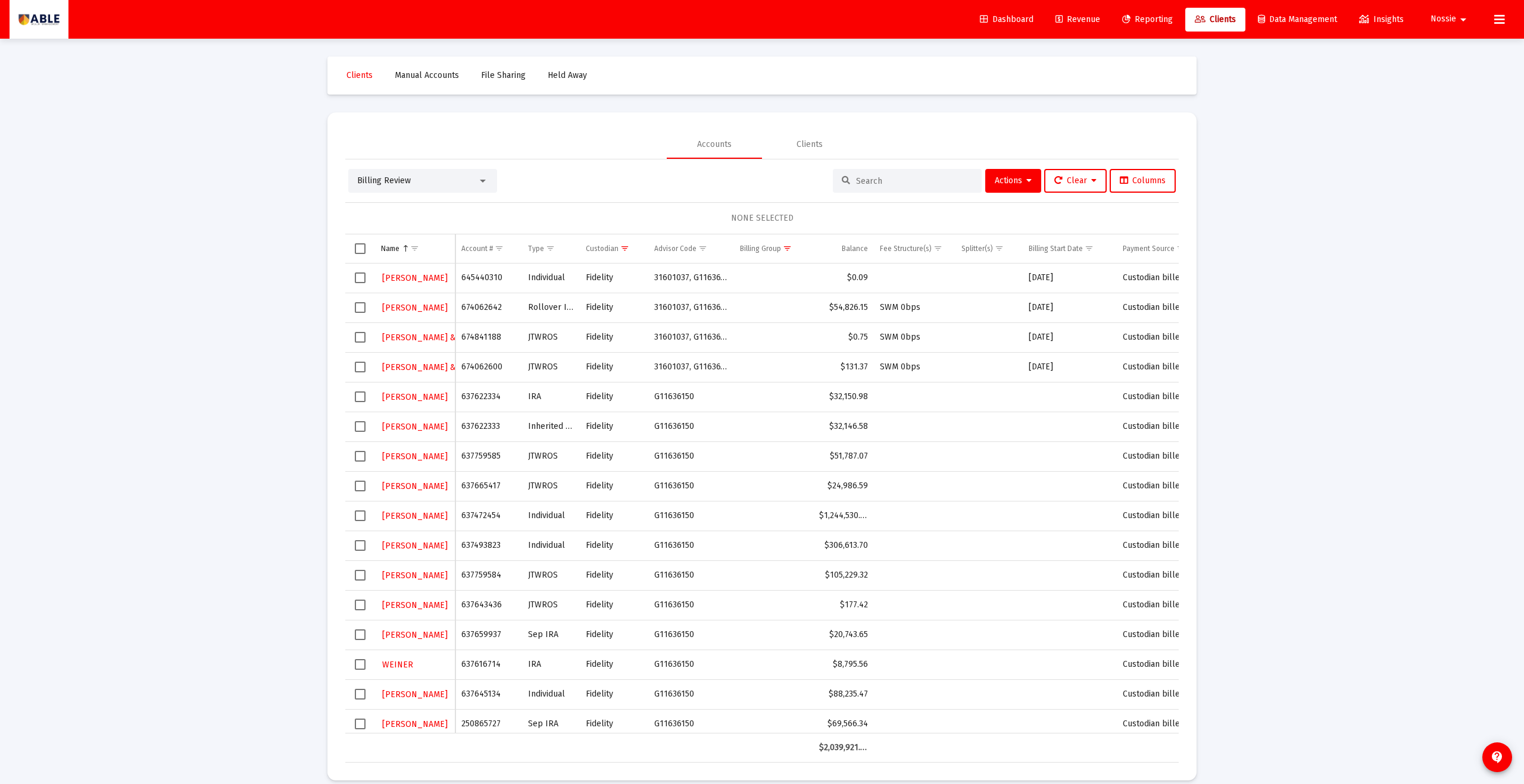
scroll to position [6, 0]
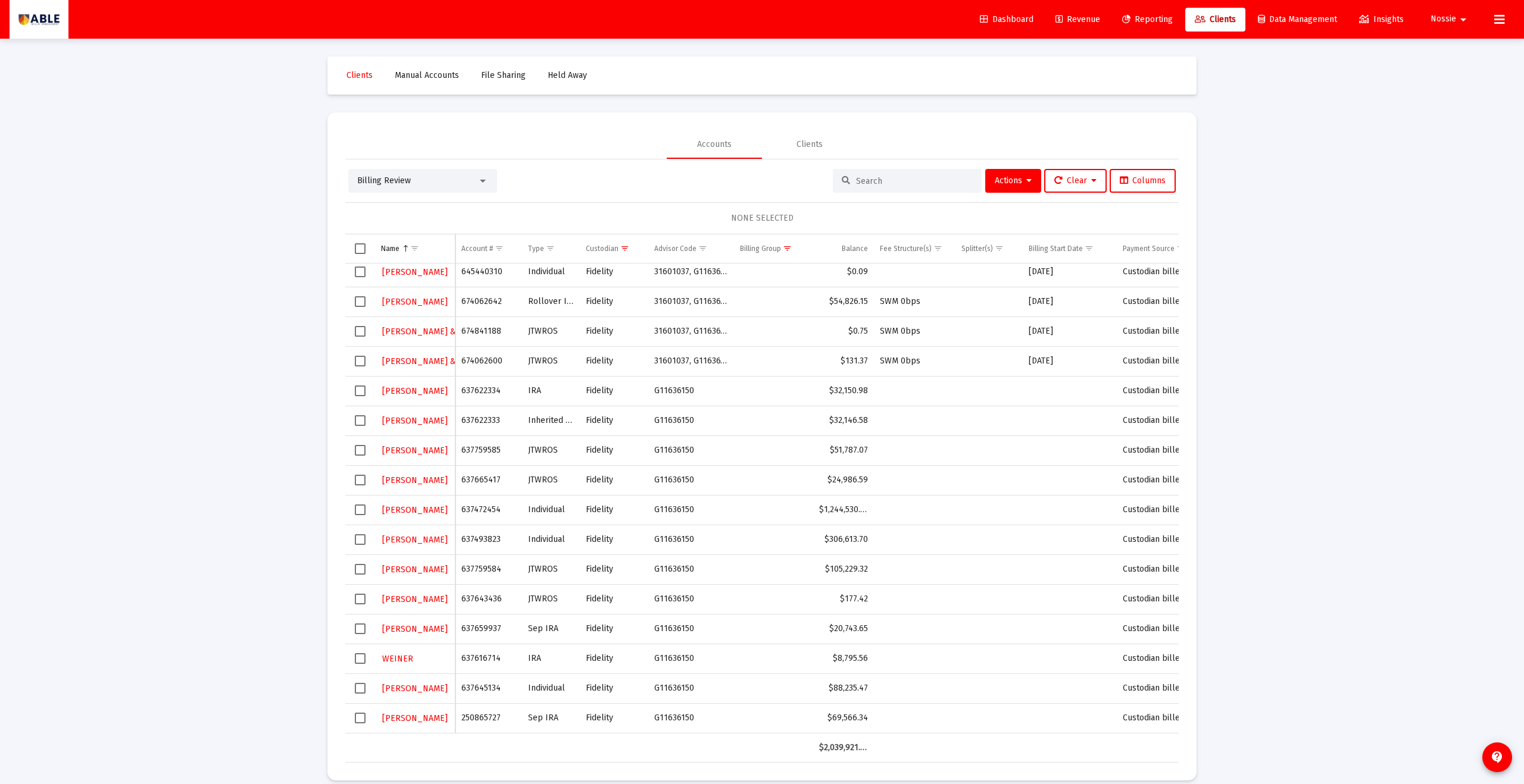
click at [491, 568] on td "637759584" at bounding box center [489, 569] width 67 height 30
copy td "637759584"
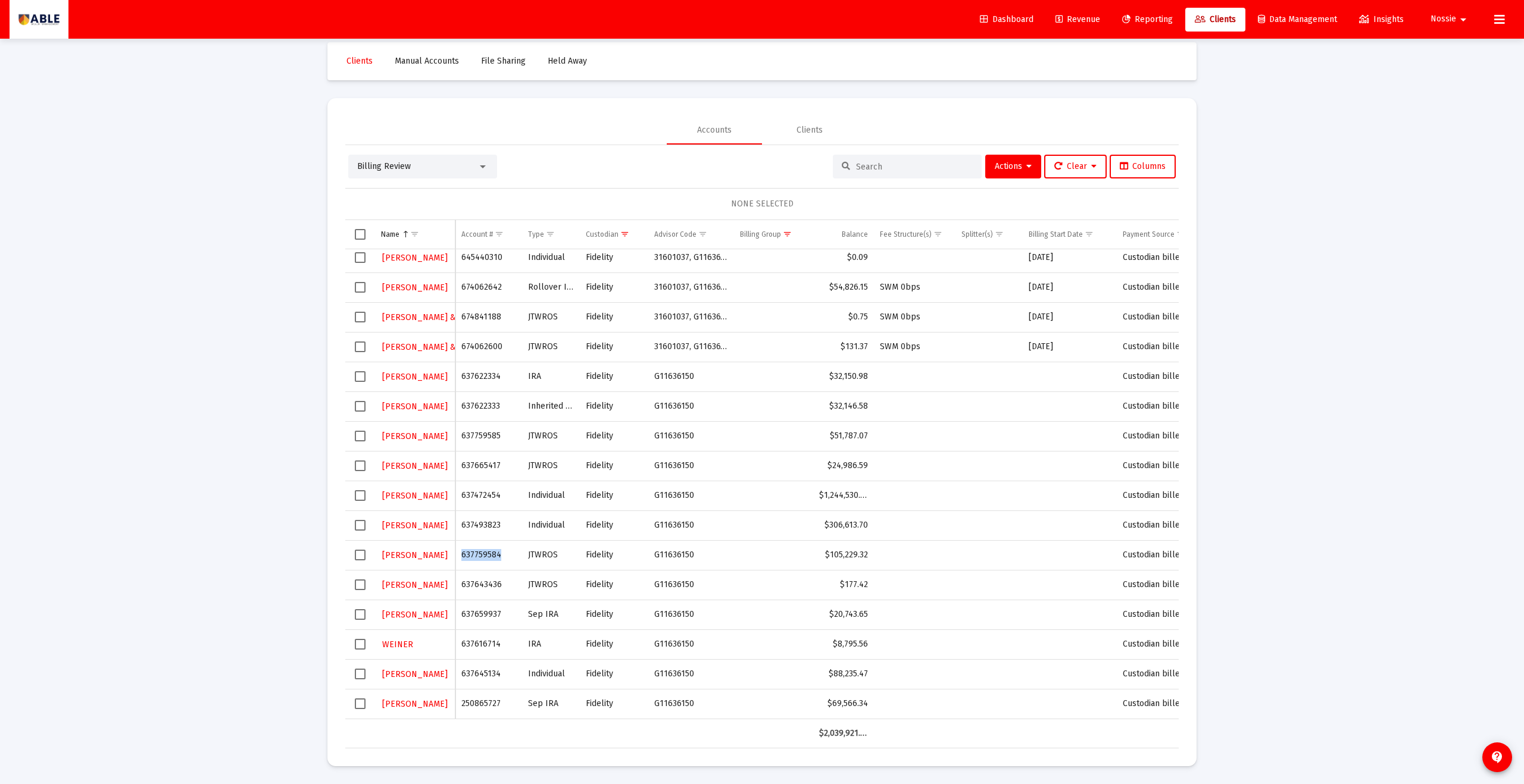
click at [487, 586] on td "637643436" at bounding box center [489, 585] width 67 height 30
copy td "637643436"
click at [489, 611] on td "637659937" at bounding box center [489, 615] width 67 height 30
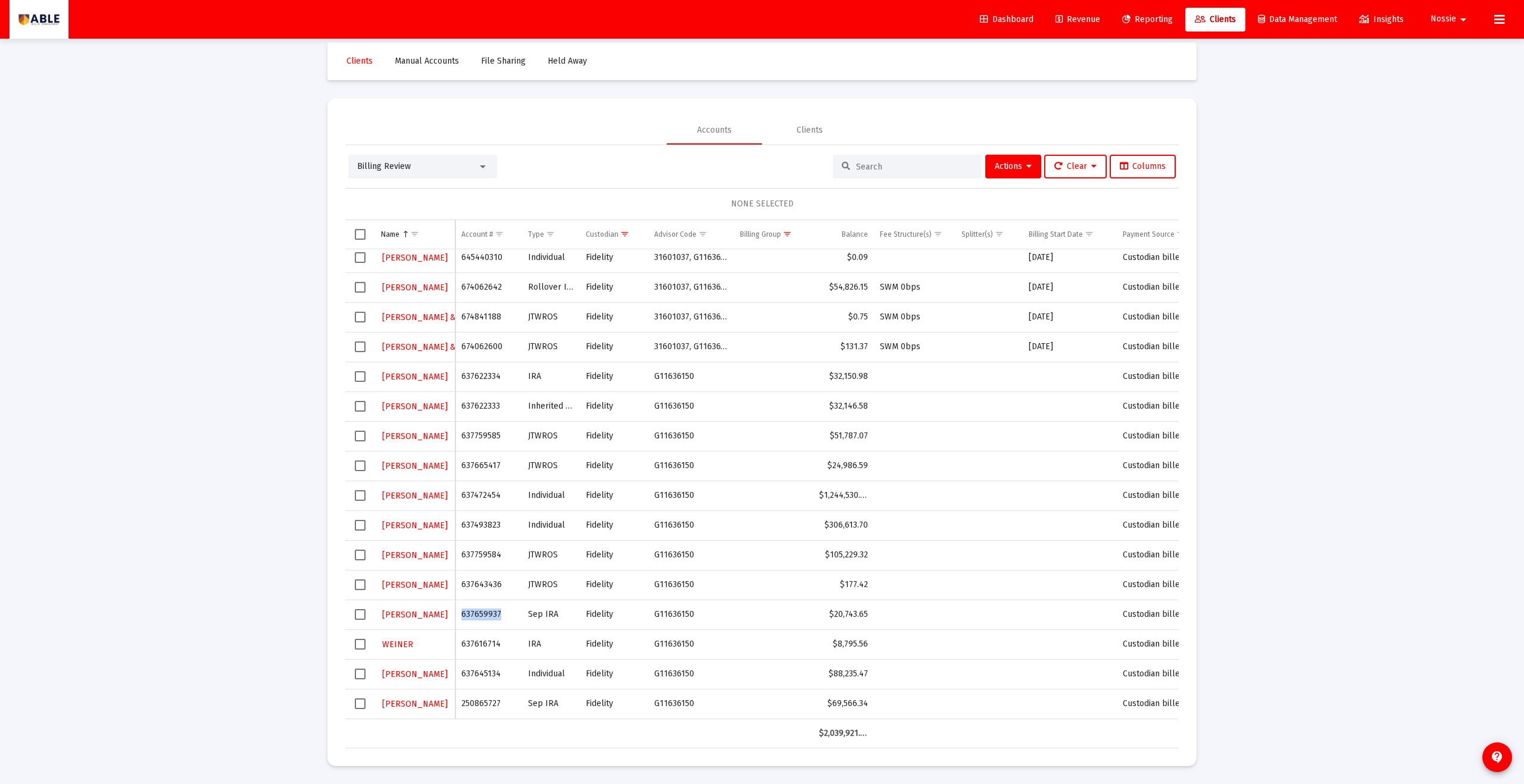
click at [476, 648] on td "637616714" at bounding box center [489, 644] width 67 height 30
click at [479, 674] on td "637645134" at bounding box center [489, 674] width 67 height 30
click at [481, 701] on td "250865727" at bounding box center [489, 704] width 67 height 30
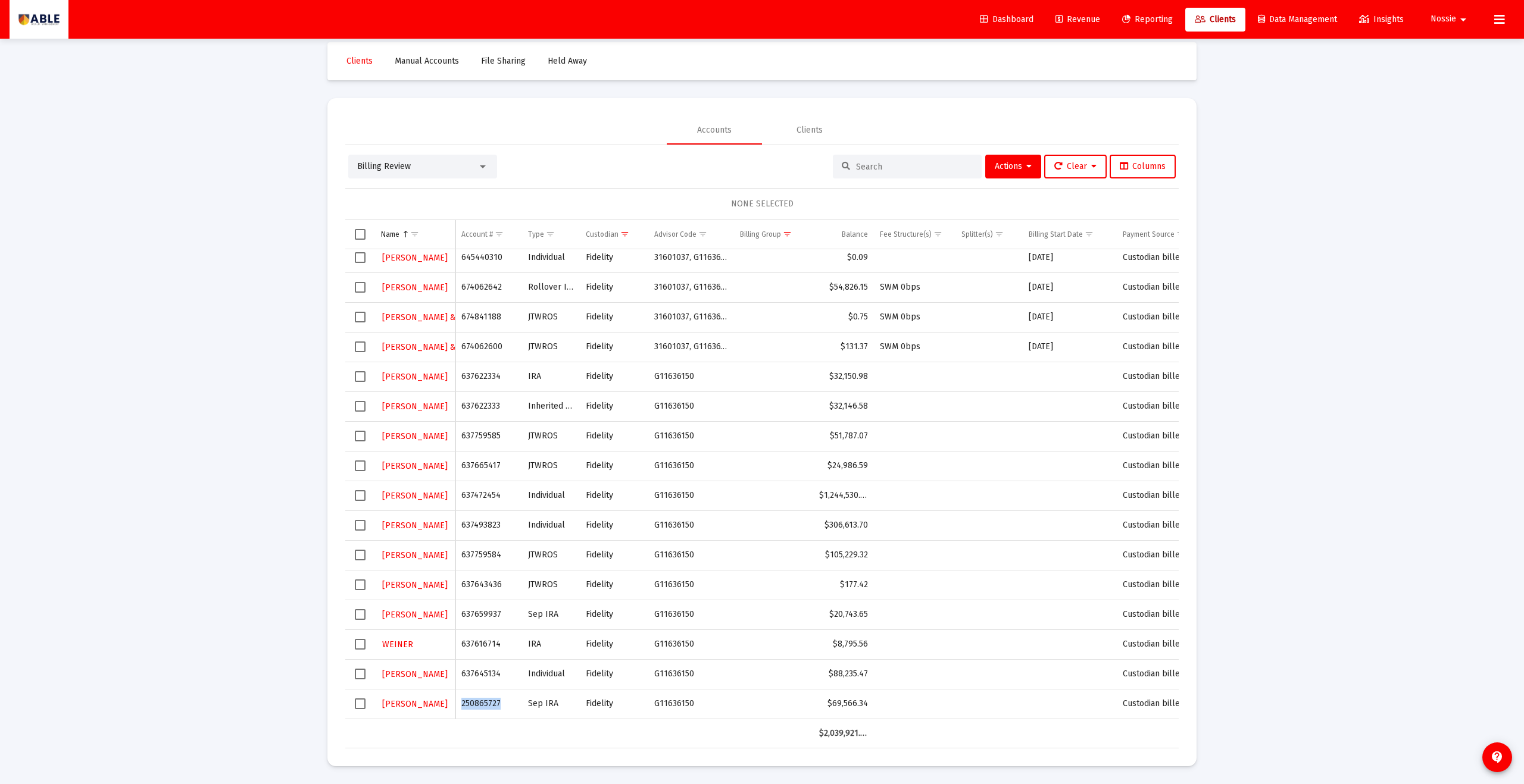
click at [481, 701] on td "250865727" at bounding box center [489, 704] width 67 height 30
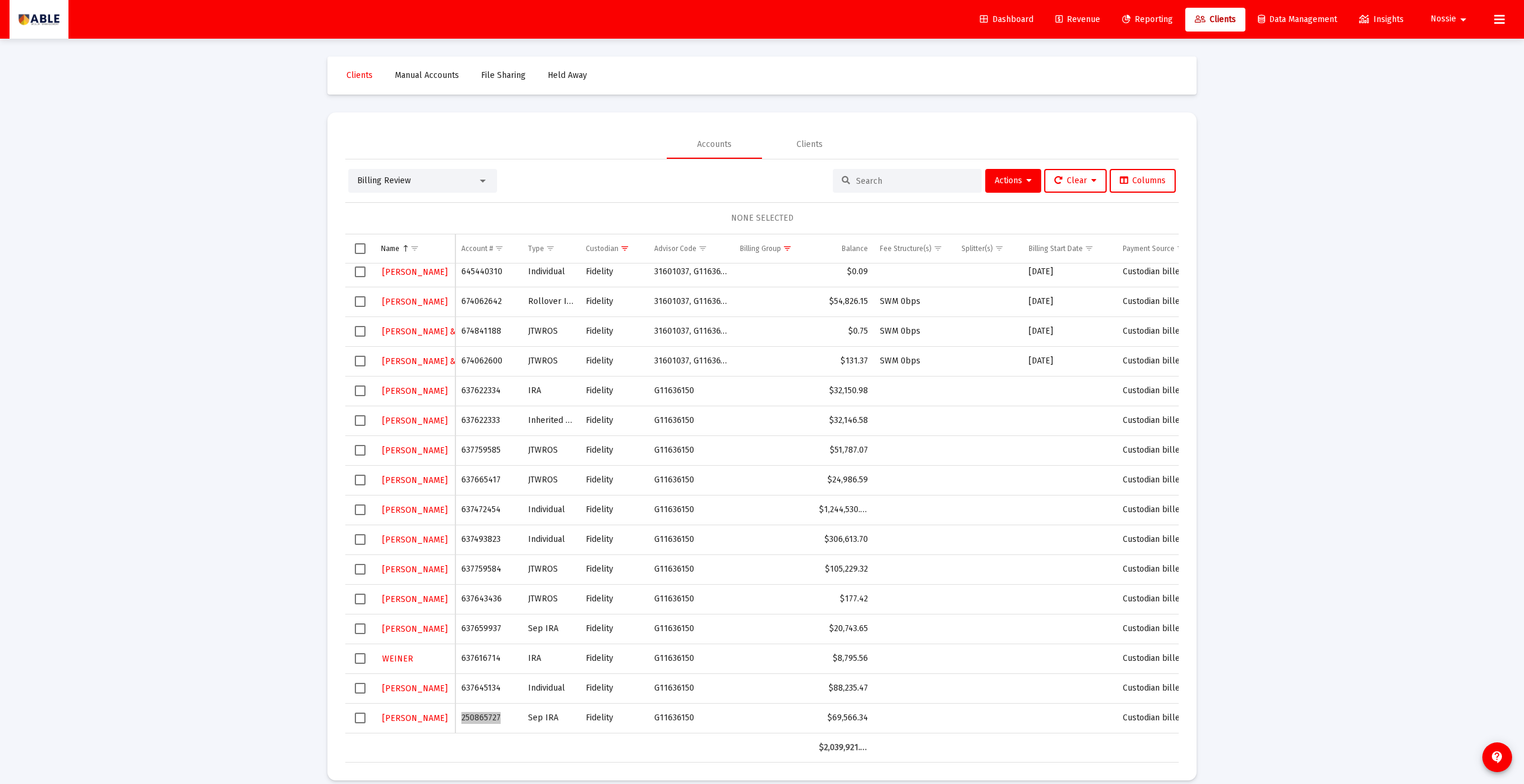
scroll to position [0, 0]
click at [456, 159] on div "Billing Review Actions Clear Columns NONE SELECTED Name Name Account # Type Cus…" at bounding box center [762, 452] width 834 height 604
click at [463, 166] on div "Billing Review" at bounding box center [417, 172] width 121 height 12
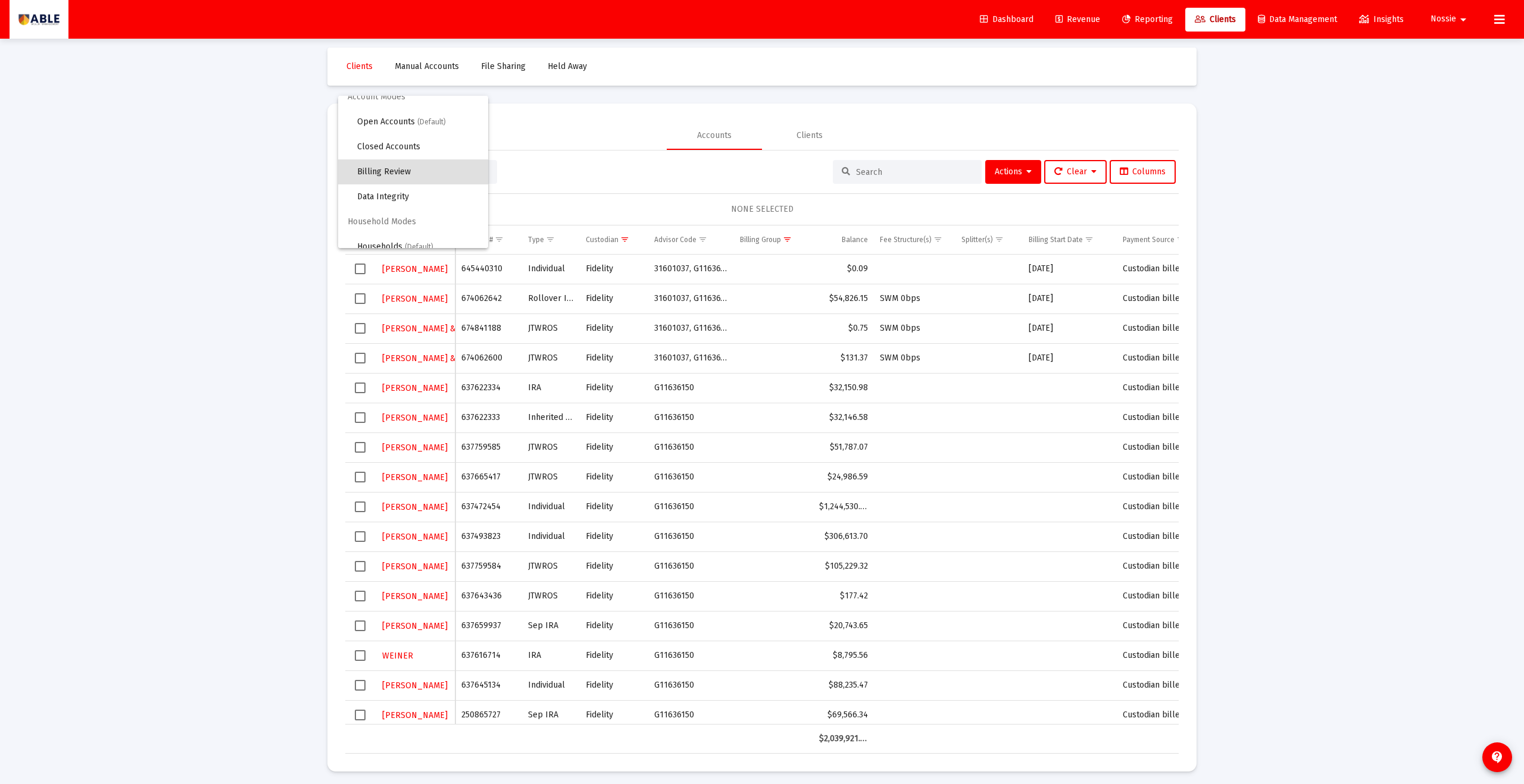
click at [547, 155] on div at bounding box center [762, 392] width 1524 height 784
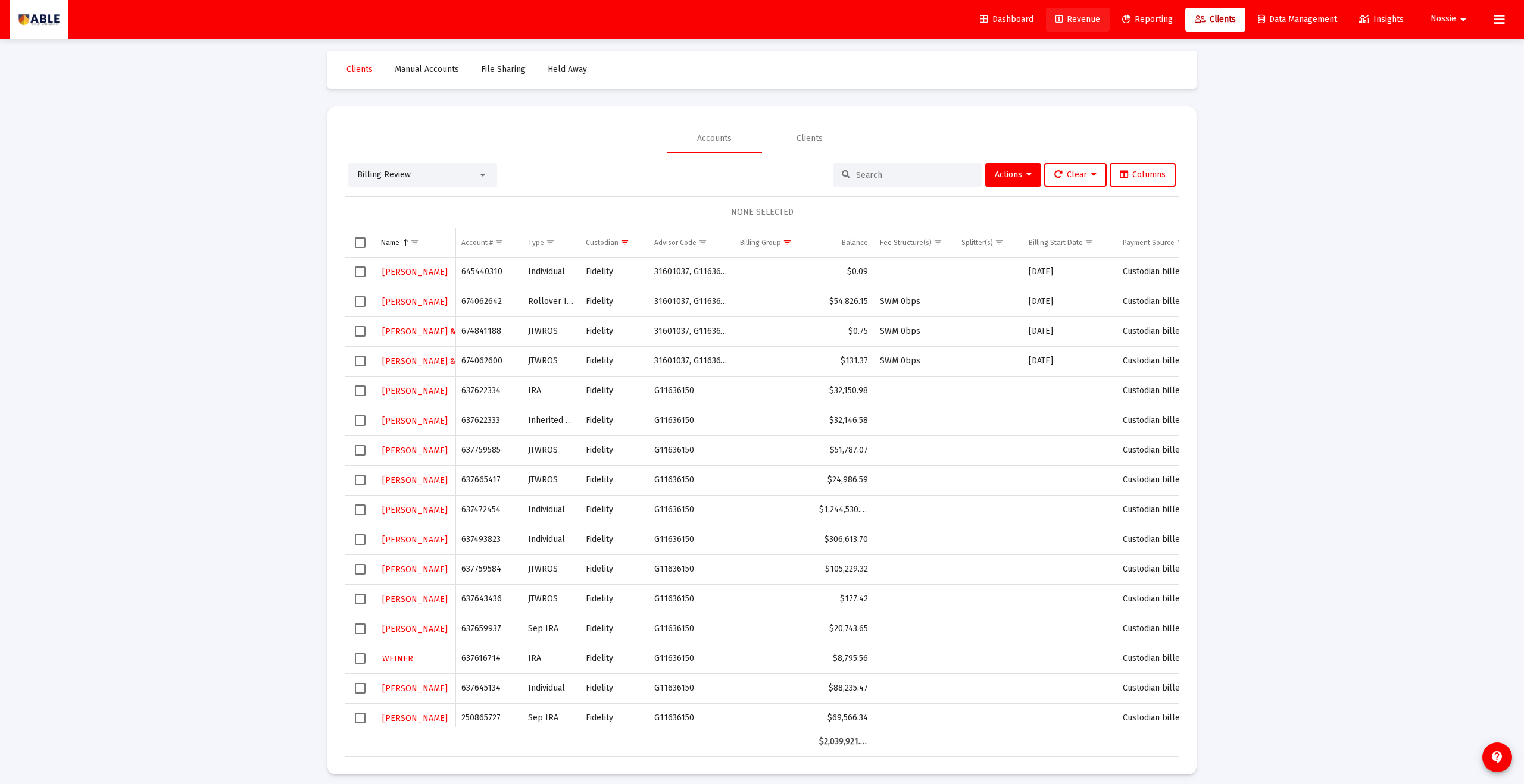
click at [1087, 25] on link "Revenue" at bounding box center [1078, 19] width 63 height 24
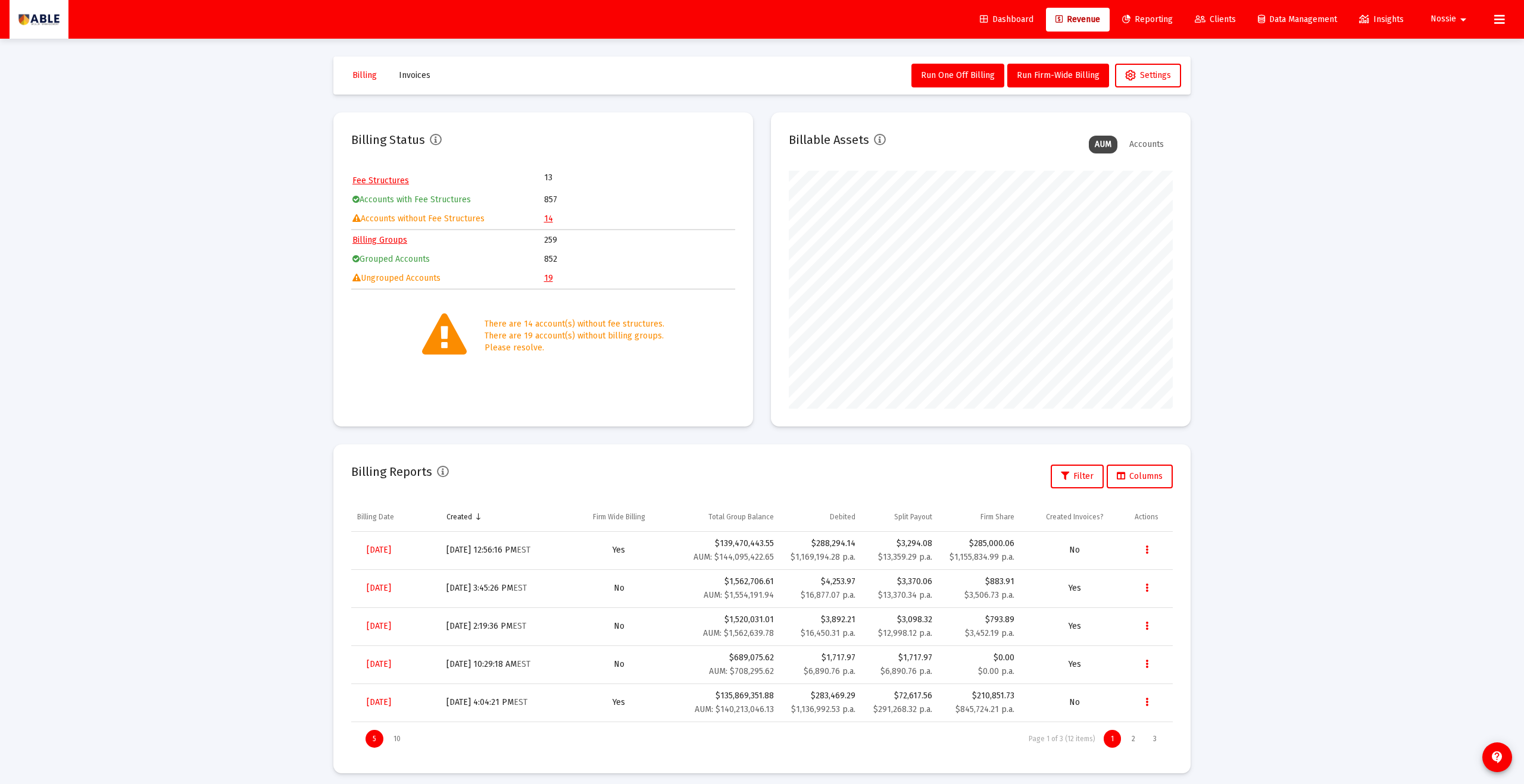
click at [548, 218] on link "14" at bounding box center [548, 219] width 9 height 10
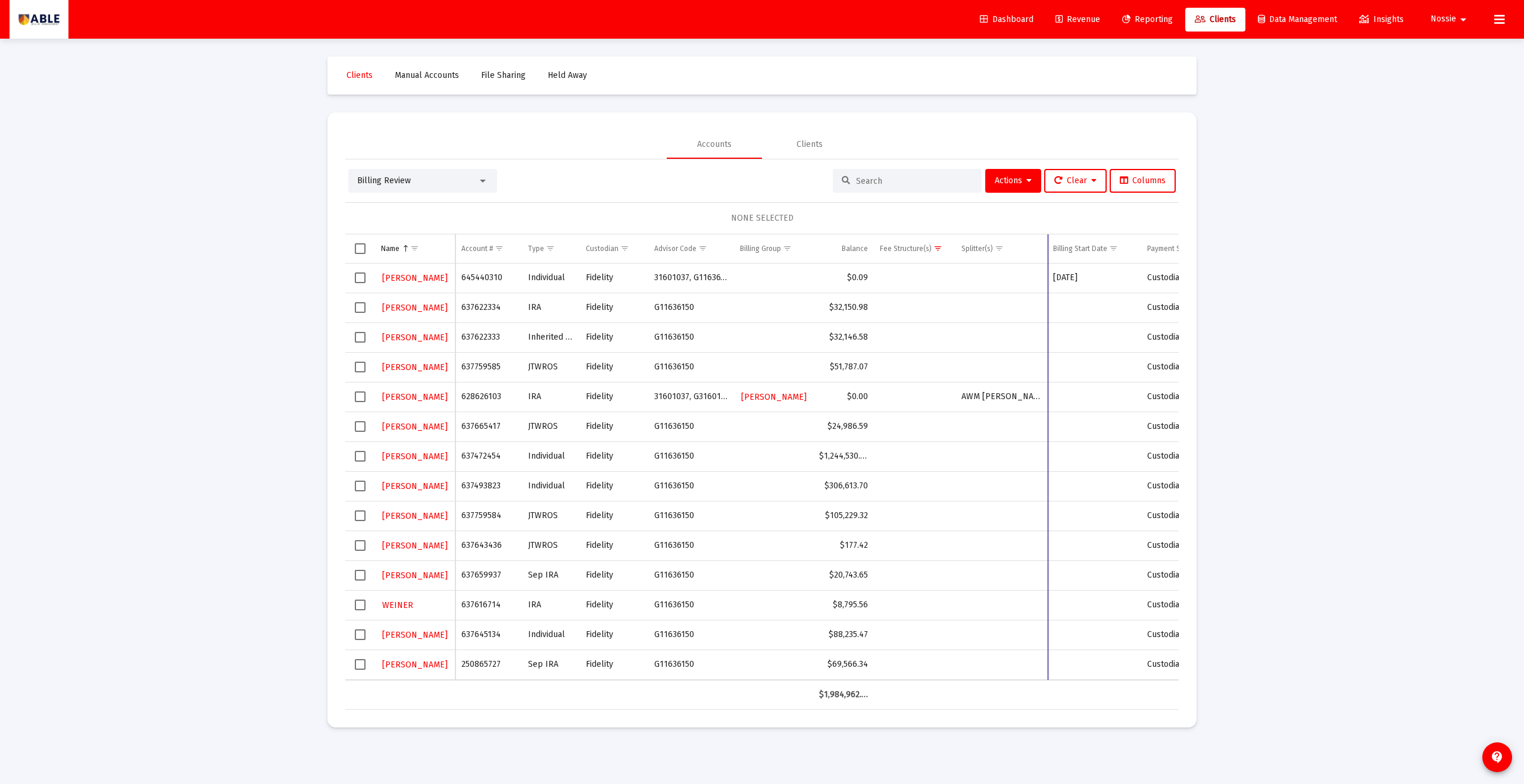
drag, startPoint x: 1023, startPoint y: 245, endPoint x: 1047, endPoint y: 246, distance: 24.0
click at [1047, 246] on div "Name Name Account # Type Custodian Advisor Code Billing Group Balance Fee Struc…" at bounding box center [762, 472] width 834 height 475
click at [481, 422] on td "637665417" at bounding box center [486, 427] width 67 height 30
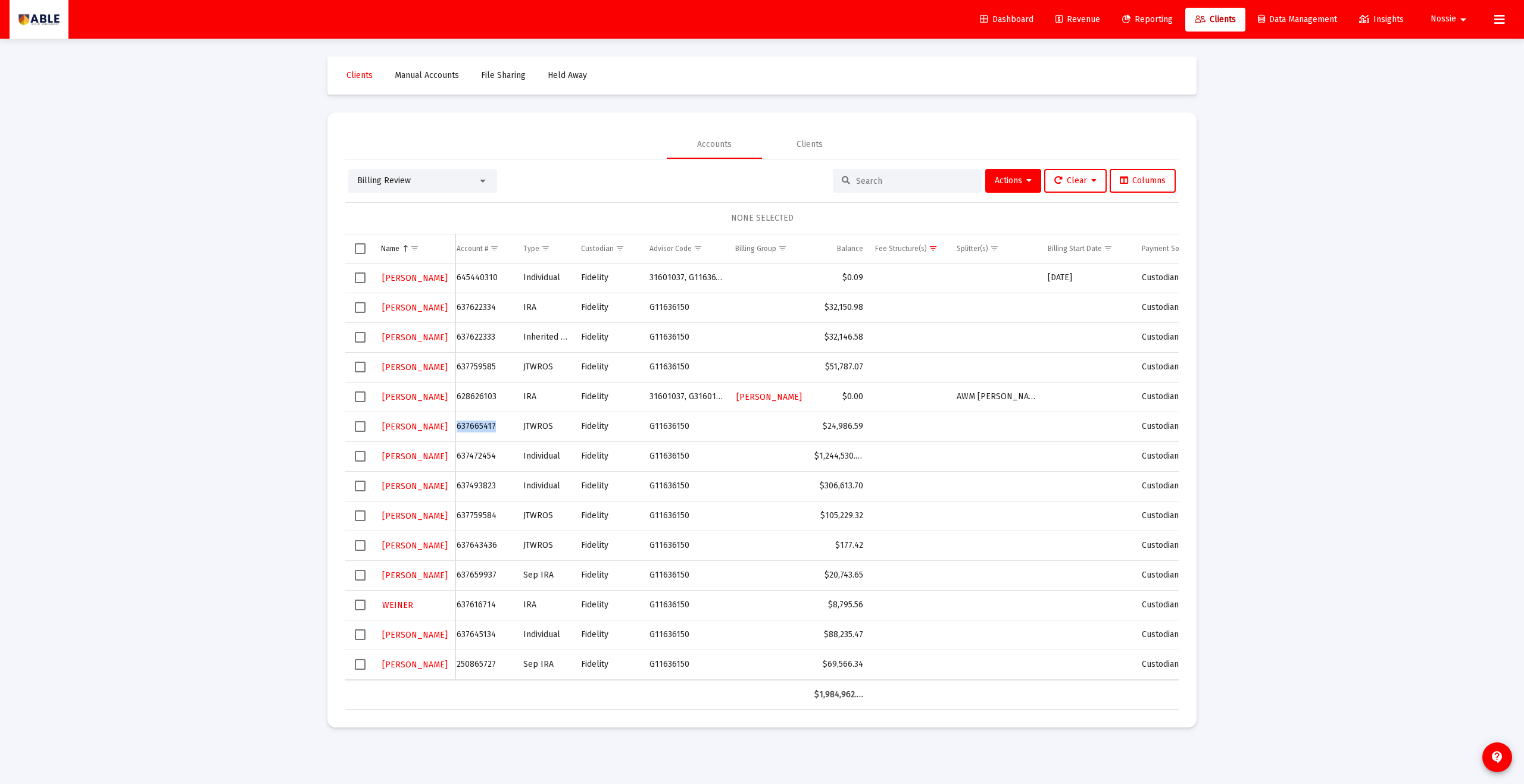
click at [481, 422] on td "637665417" at bounding box center [484, 427] width 67 height 30
click at [1073, 19] on span "Revenue" at bounding box center [1078, 19] width 45 height 10
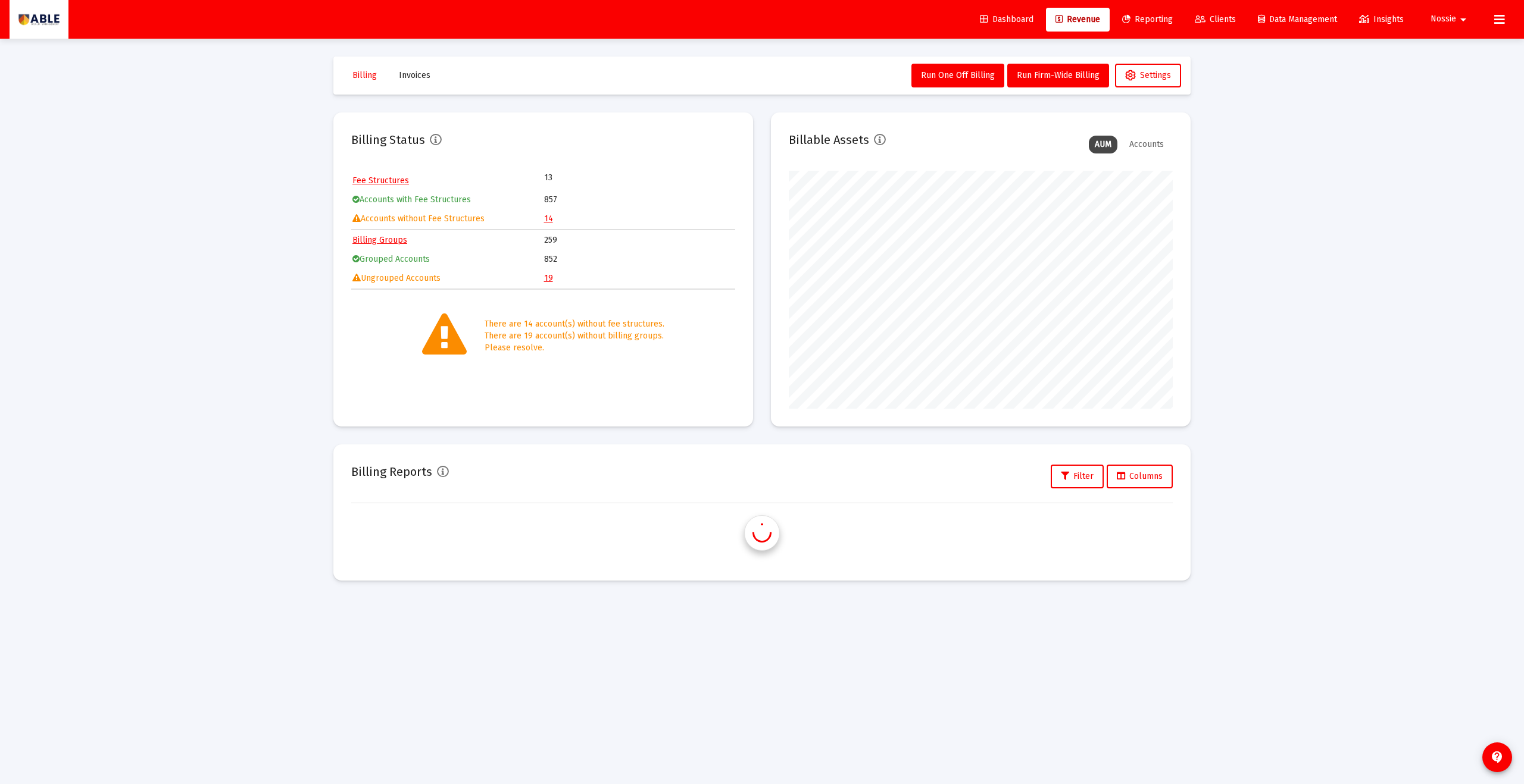
scroll to position [238, 384]
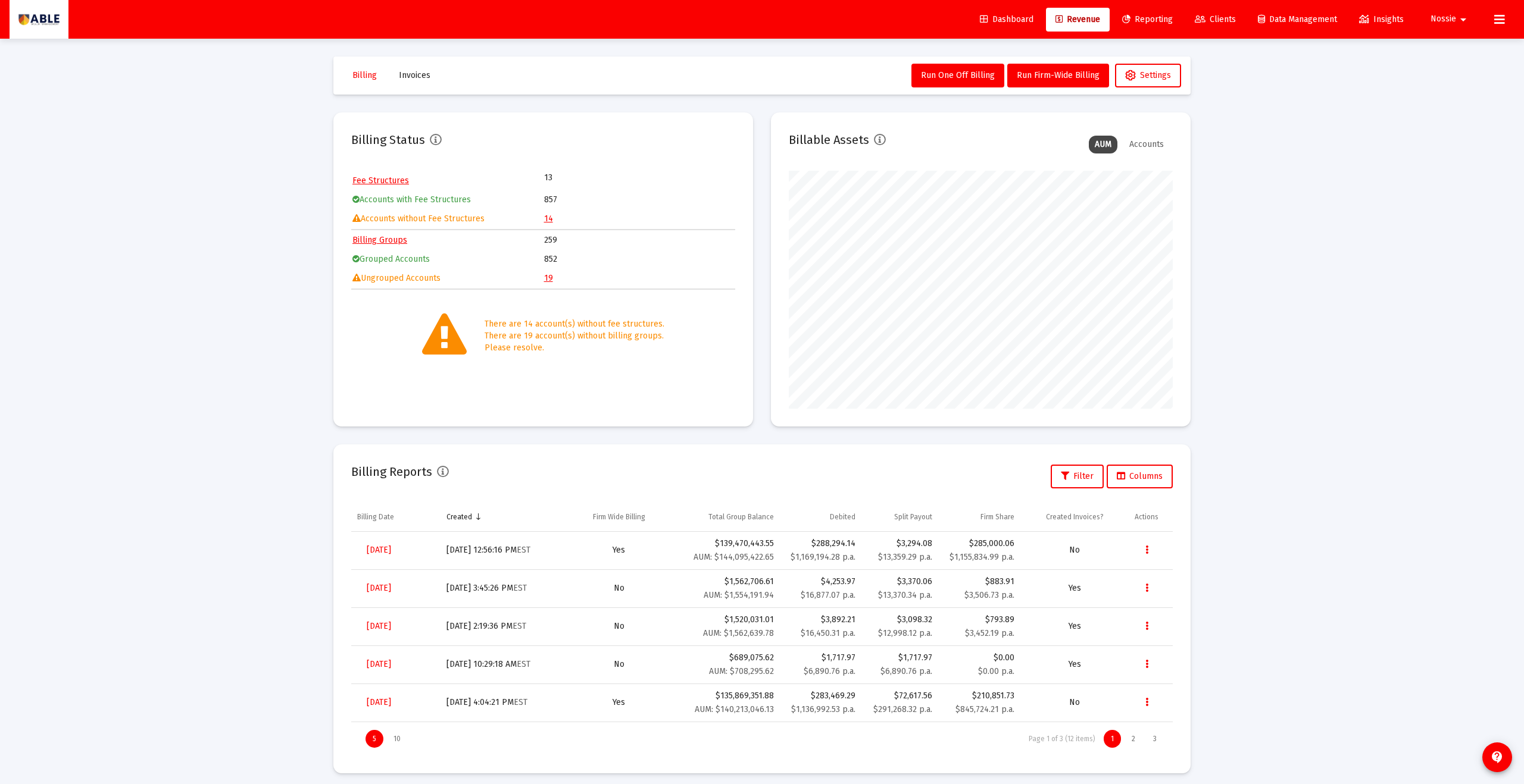
click at [548, 278] on link "19" at bounding box center [548, 278] width 9 height 10
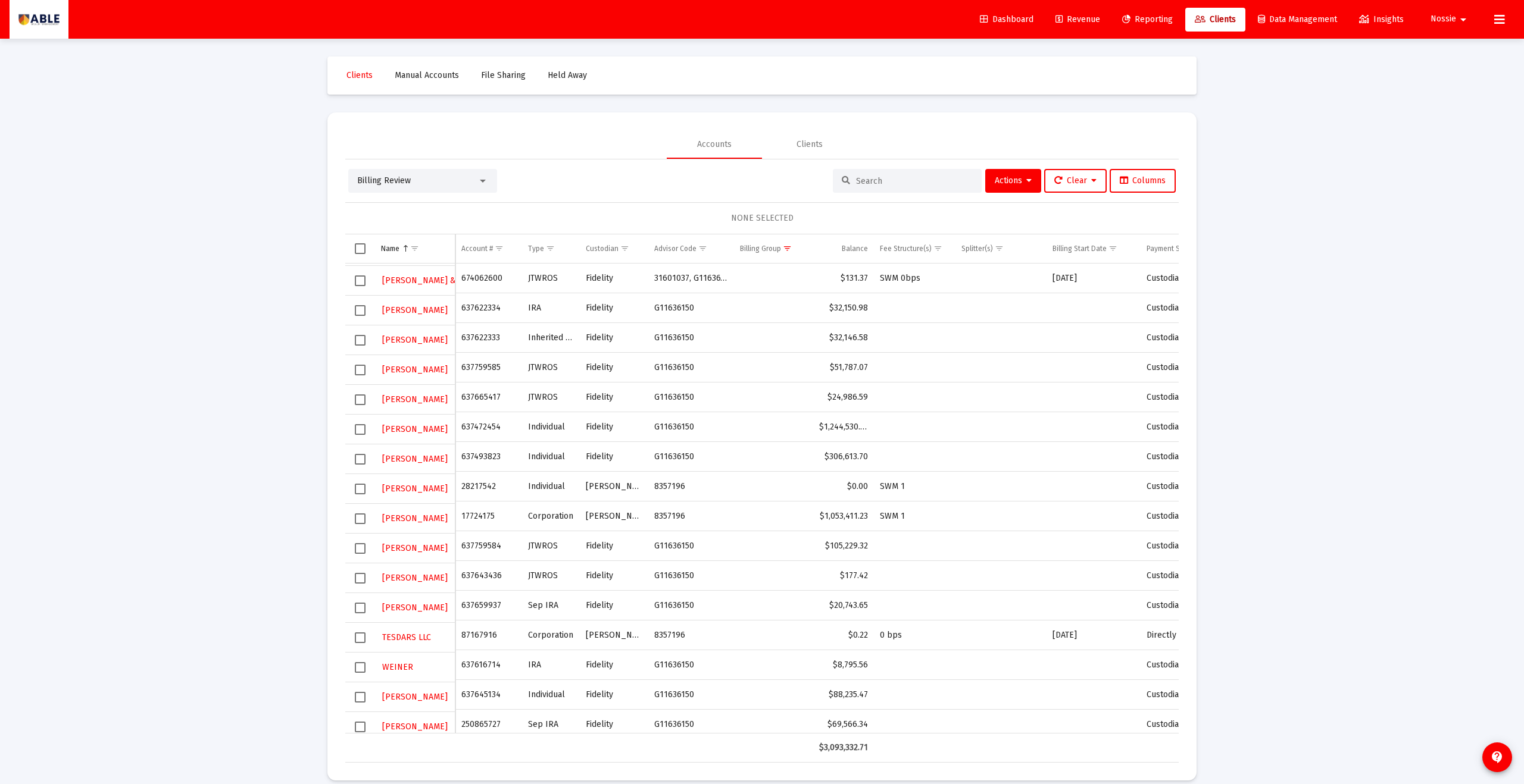
scroll to position [83, 0]
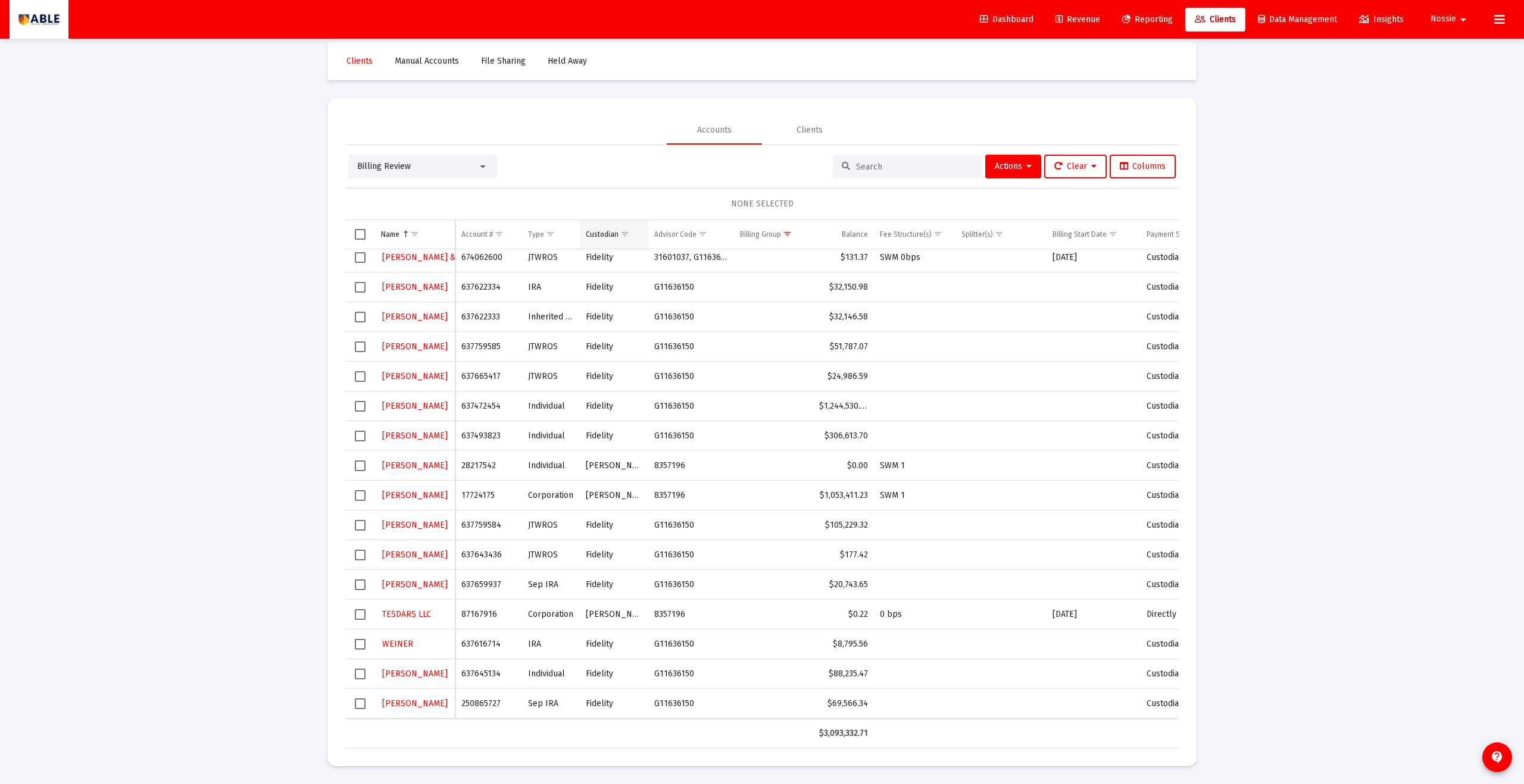
click at [629, 234] on span "Show filter options for column 'Custodian'" at bounding box center [625, 234] width 9 height 9
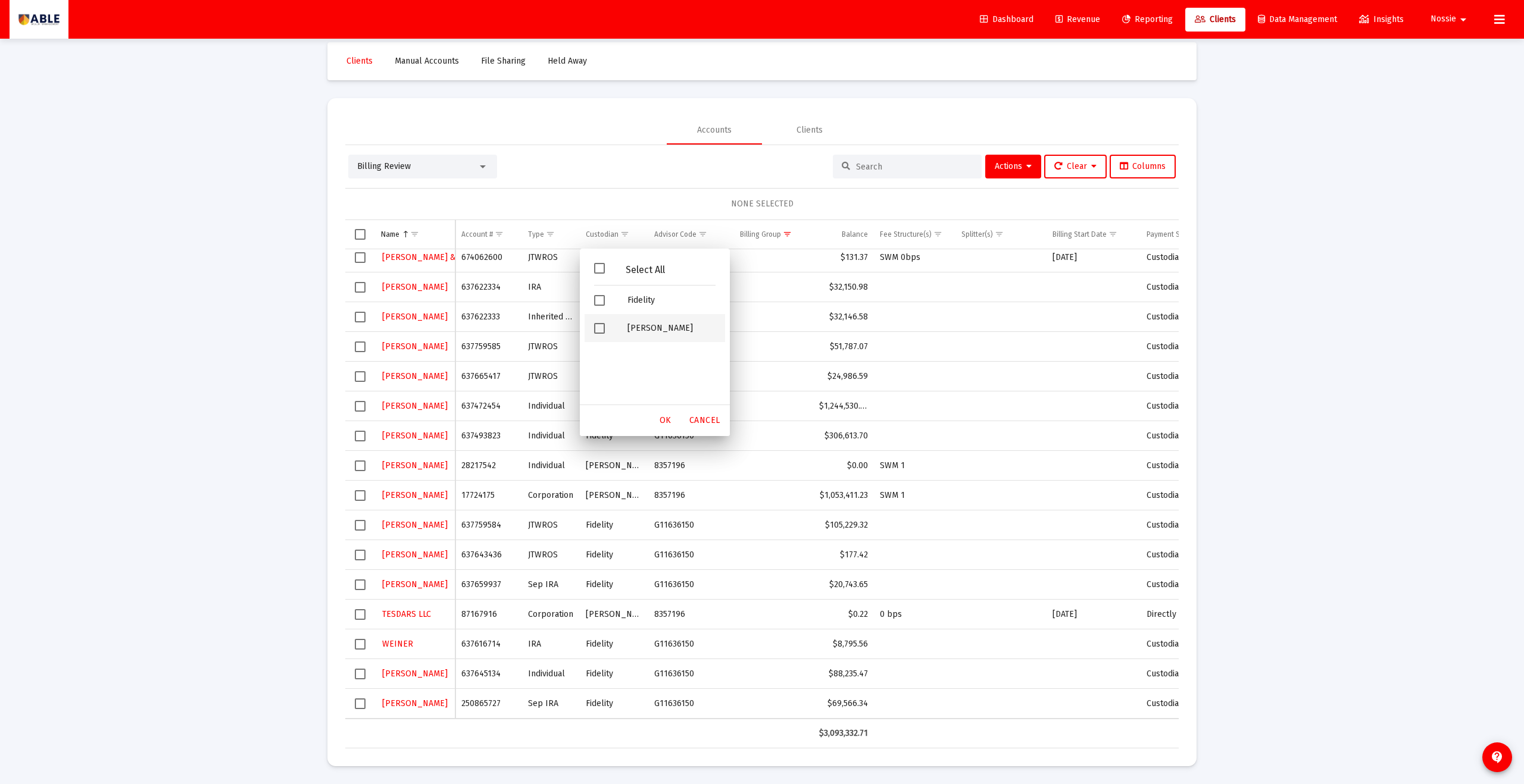
click at [618, 326] on div "Schwab" at bounding box center [672, 328] width 107 height 28
click at [618, 329] on div "Schwab" at bounding box center [672, 328] width 107 height 28
click at [621, 309] on div "Fidelity" at bounding box center [672, 300] width 107 height 28
click at [662, 416] on span "OK" at bounding box center [665, 421] width 12 height 10
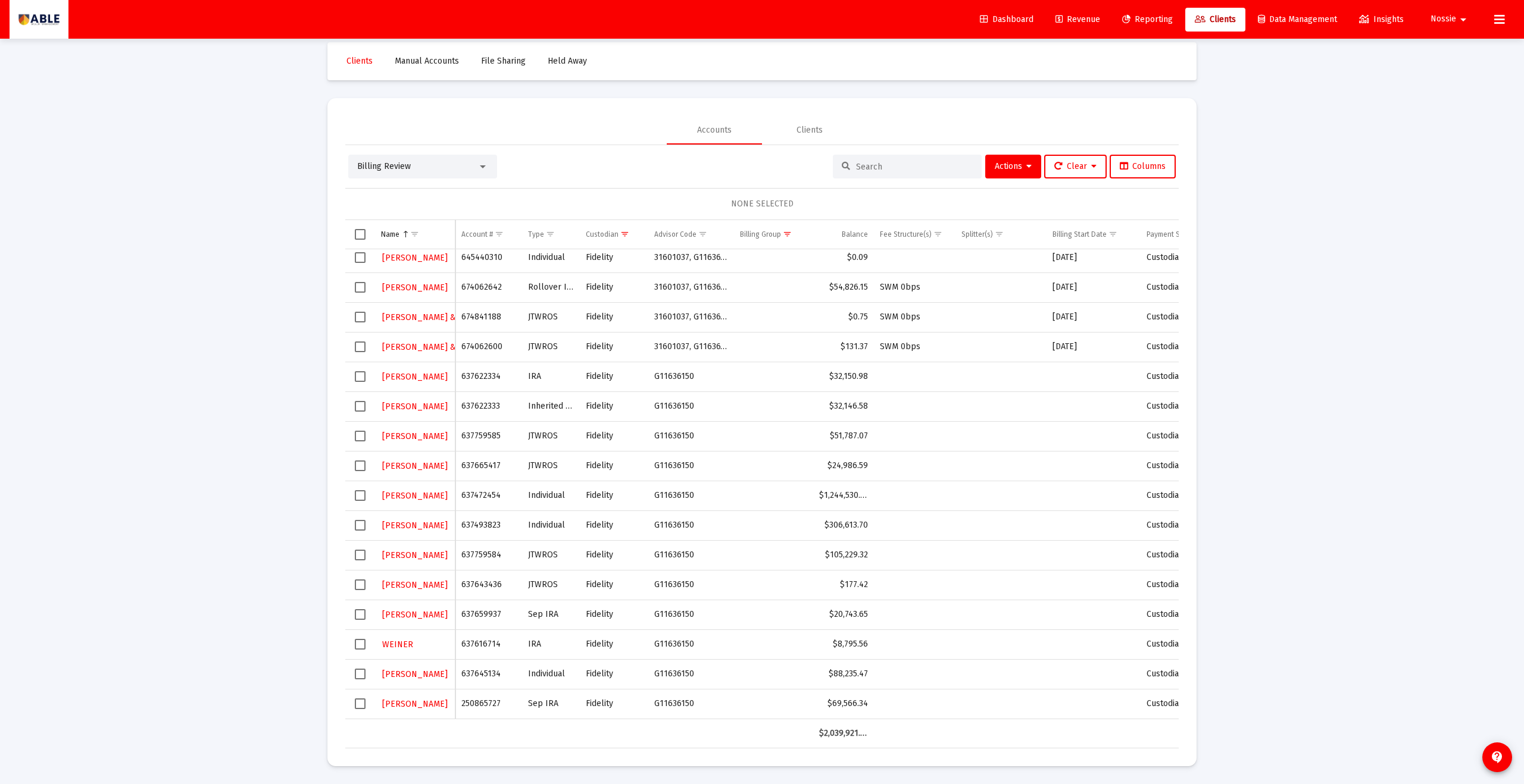
click at [367, 234] on td "Data grid" at bounding box center [360, 234] width 30 height 29
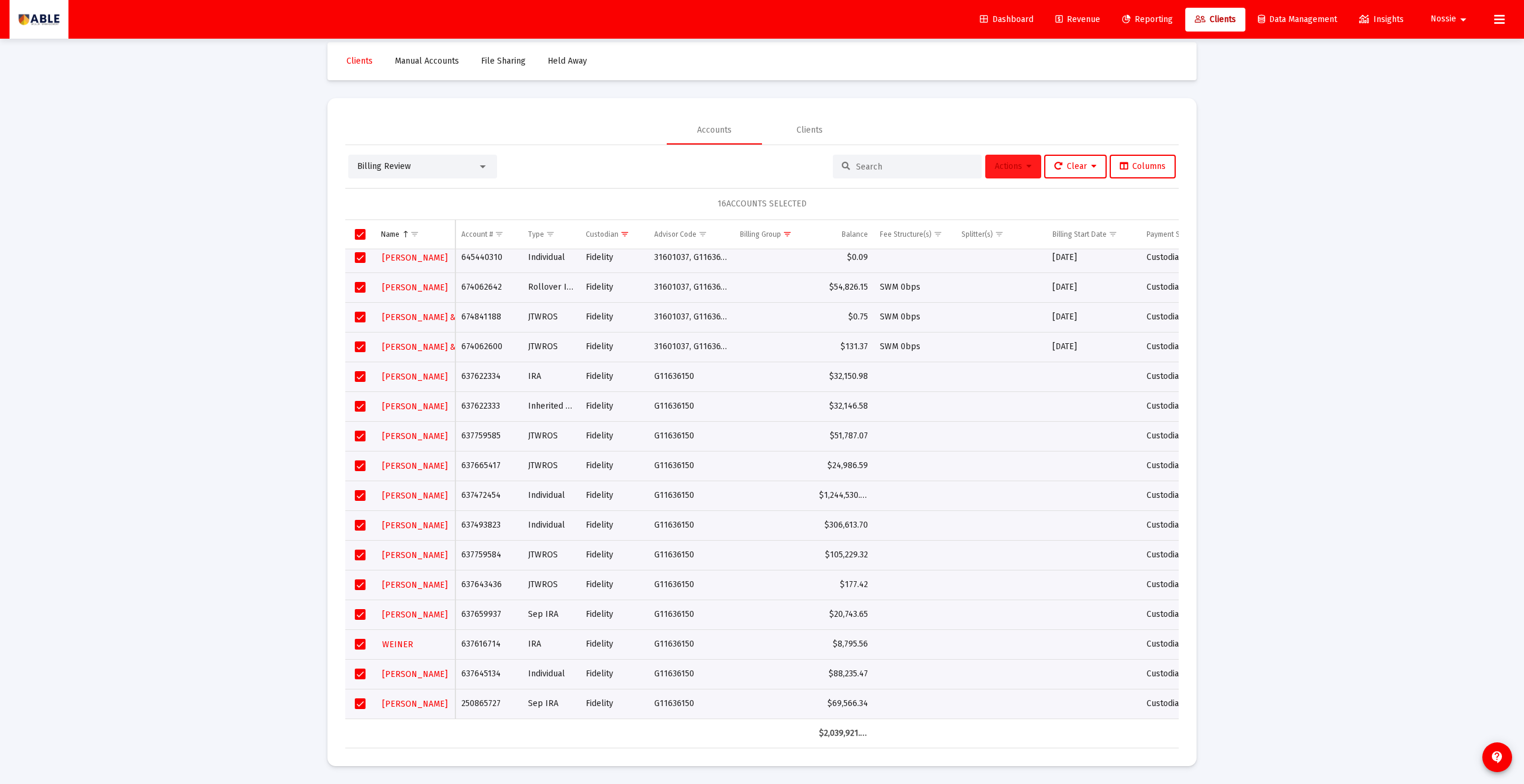
click at [1033, 165] on button "Actions" at bounding box center [1013, 166] width 56 height 24
click at [1139, 277] on button "Export Selected" at bounding box center [1145, 283] width 81 height 29
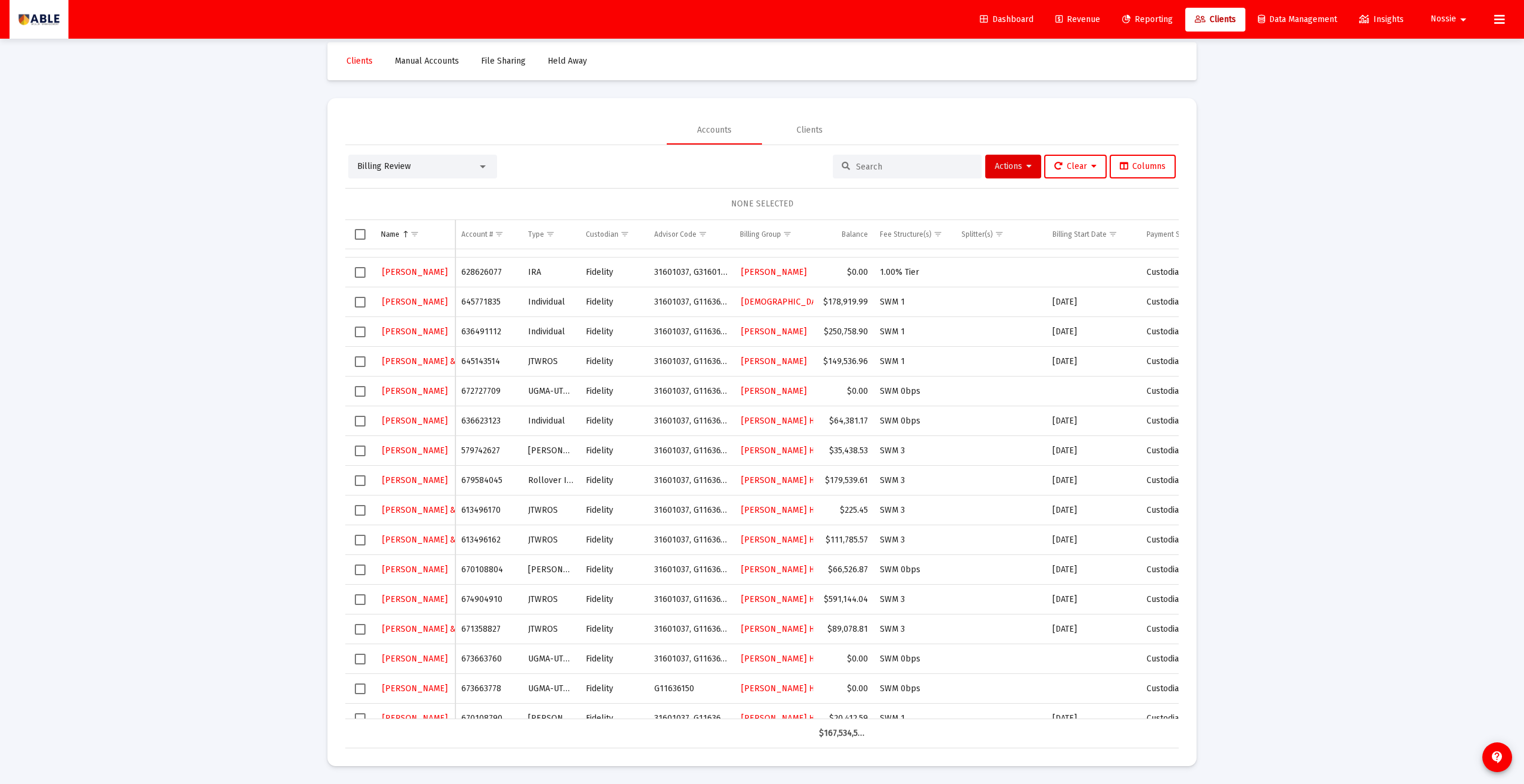
scroll to position [119, 0]
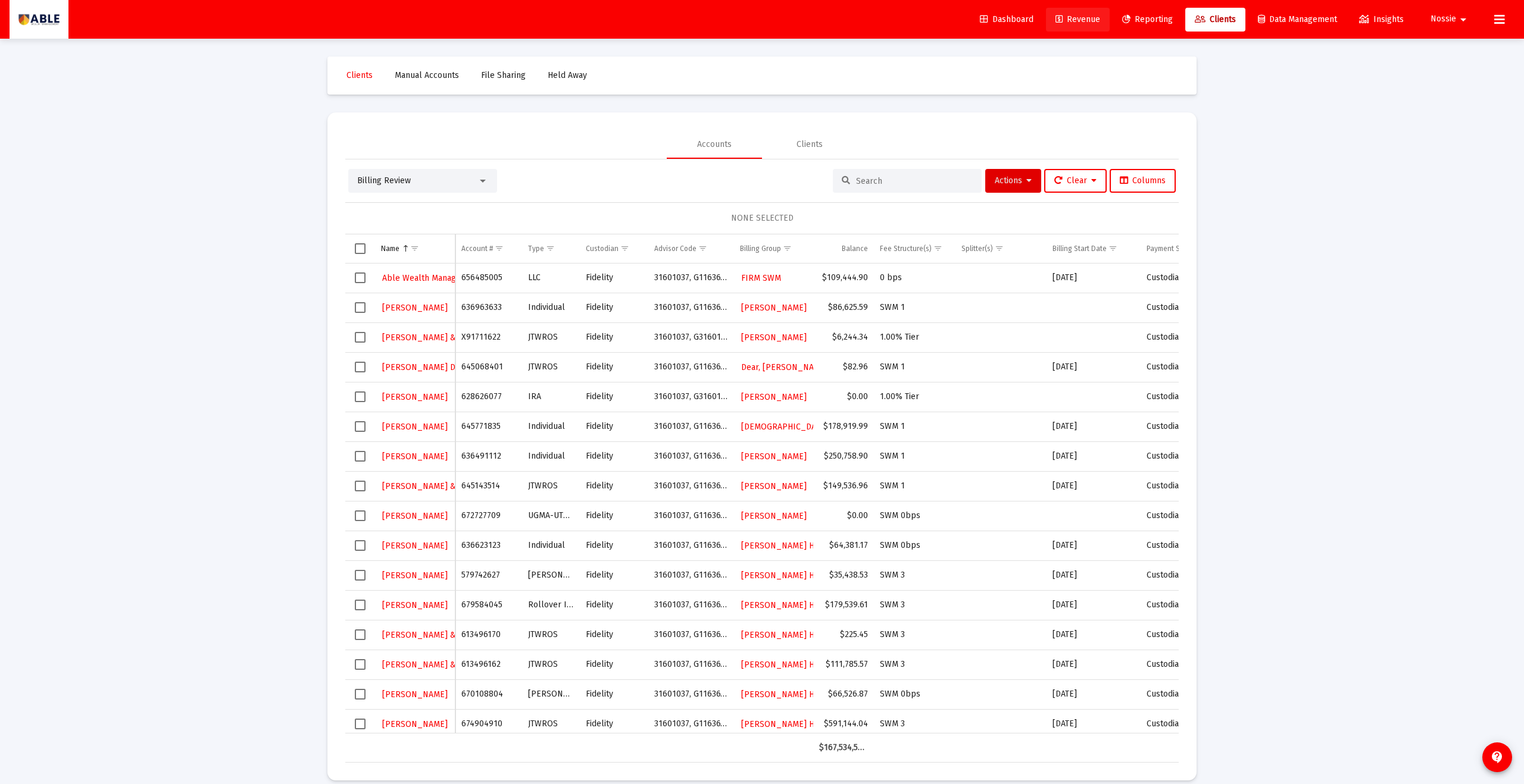
click at [1090, 20] on span "Revenue" at bounding box center [1078, 19] width 45 height 10
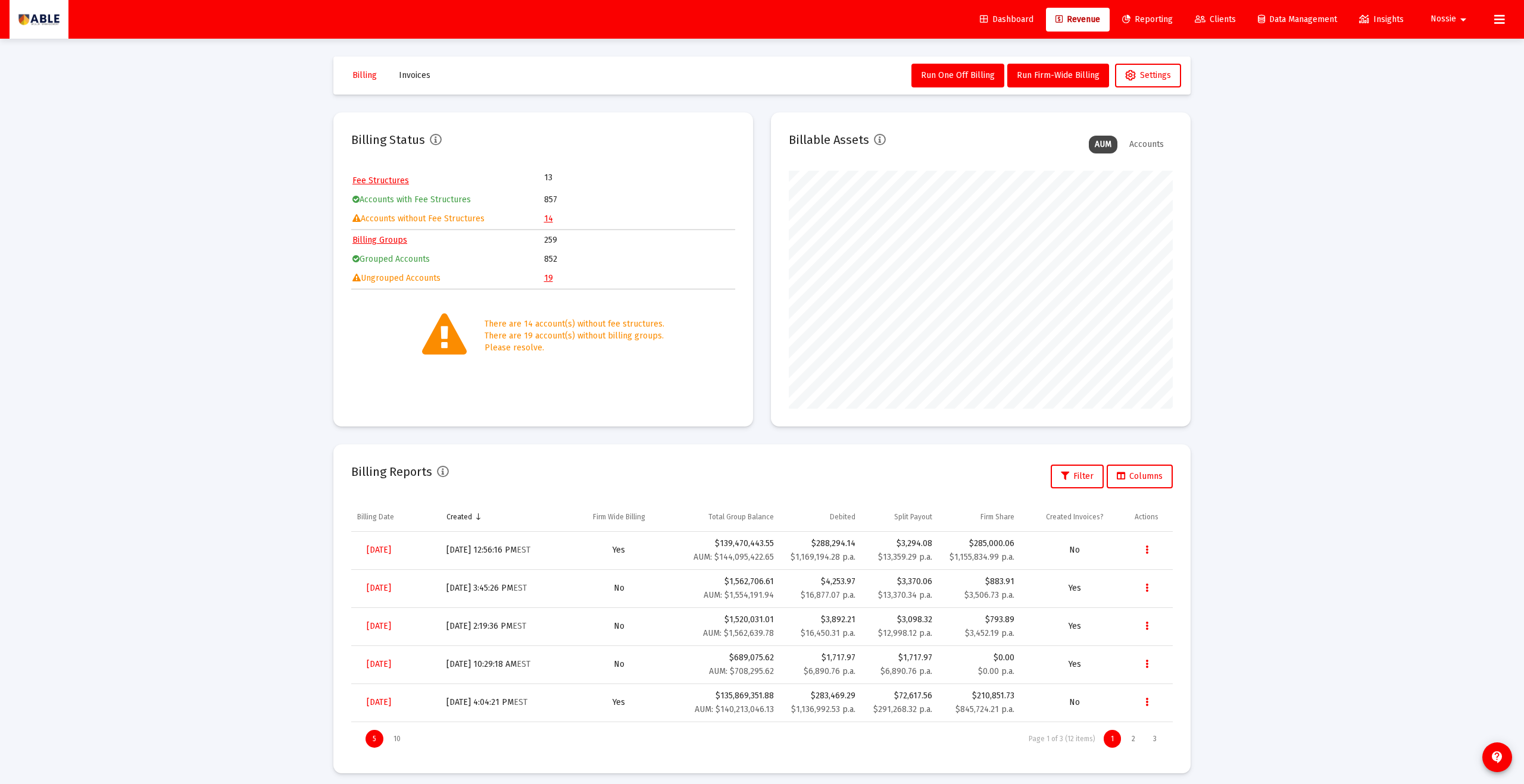
click at [552, 221] on td "14" at bounding box center [639, 219] width 190 height 18
click at [548, 220] on link "14" at bounding box center [548, 219] width 9 height 10
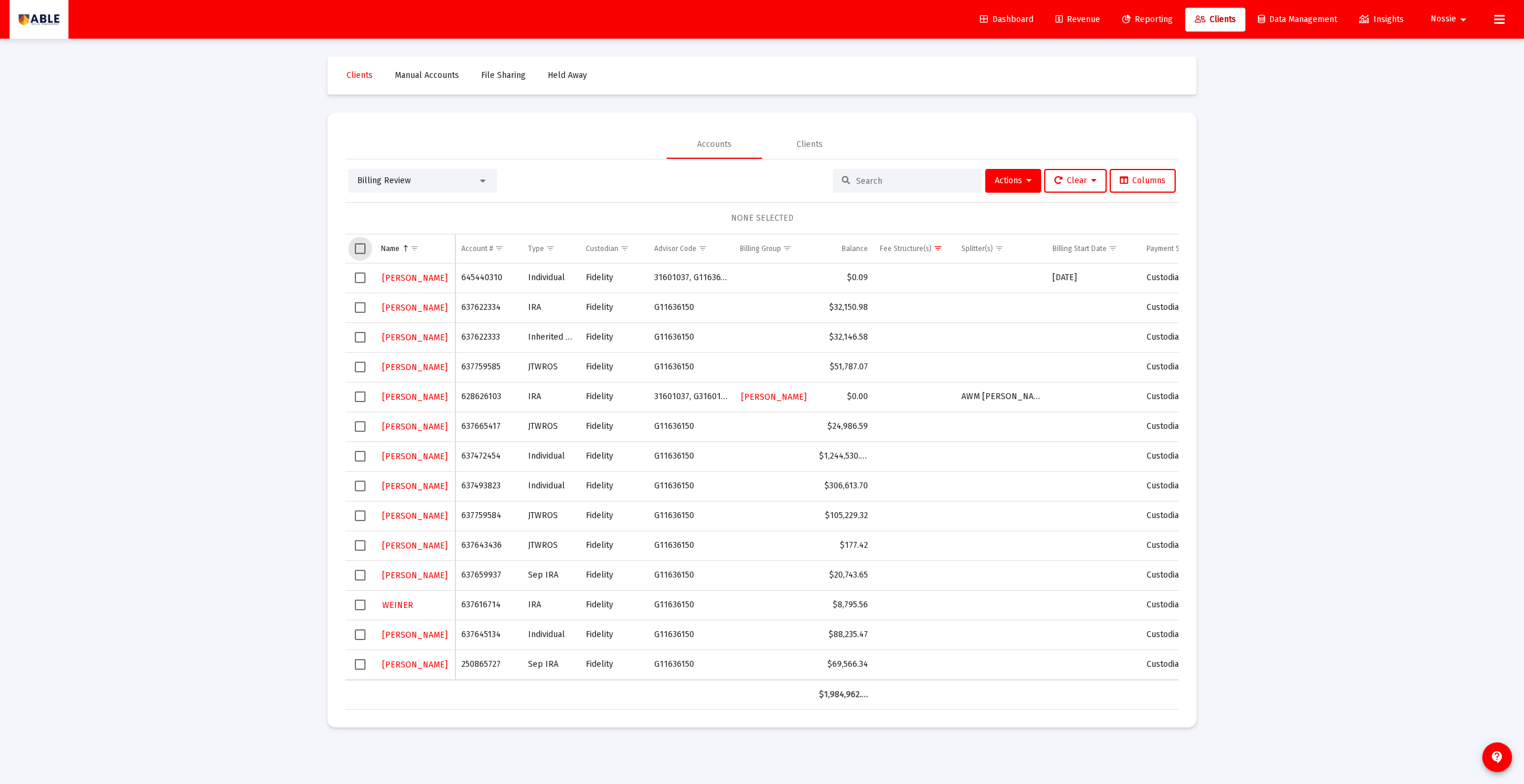
click at [363, 248] on span "Select all" at bounding box center [360, 248] width 11 height 11
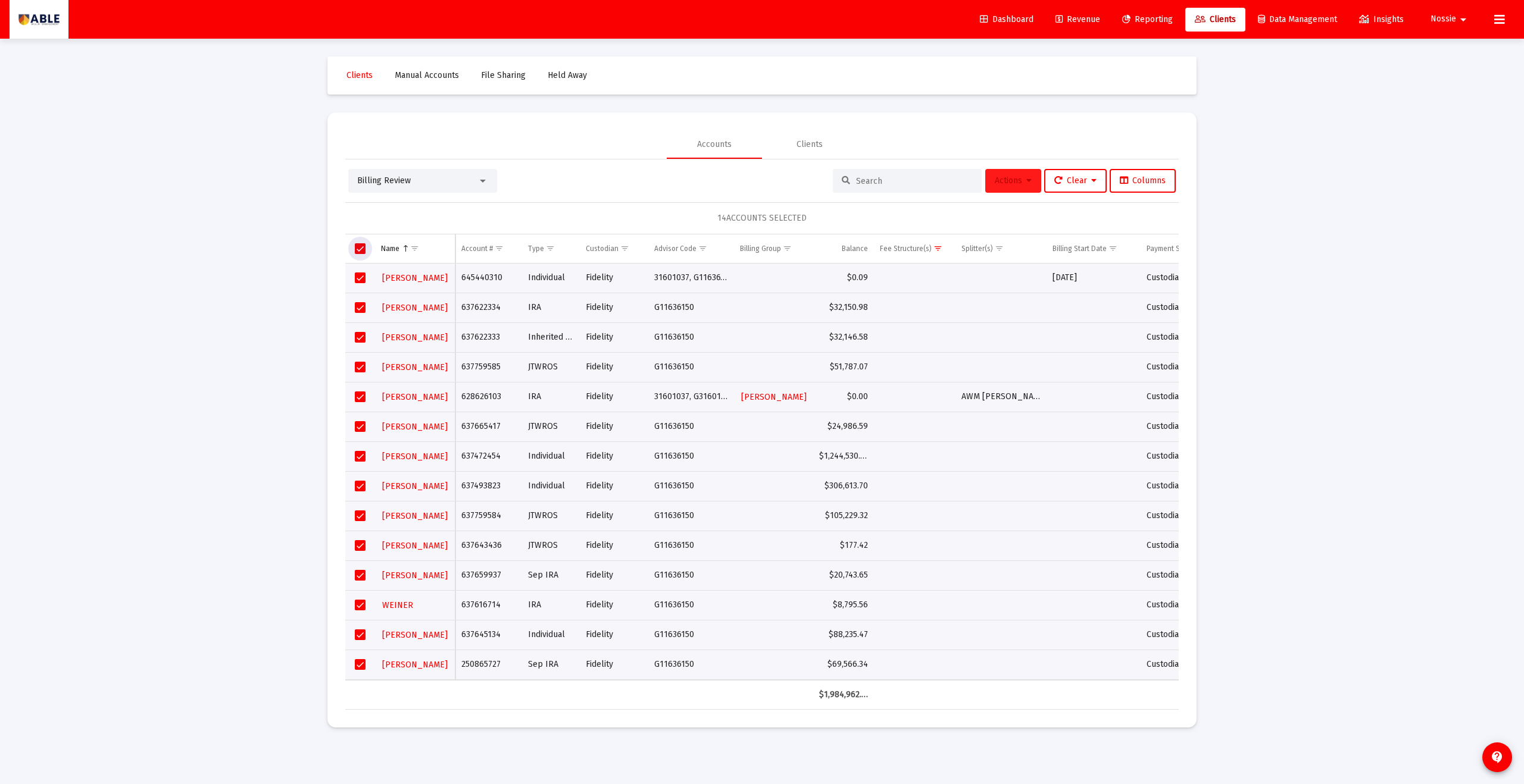
click at [1028, 185] on button "Actions" at bounding box center [1013, 180] width 56 height 24
click at [1145, 303] on button "Export Selected" at bounding box center [1145, 297] width 81 height 29
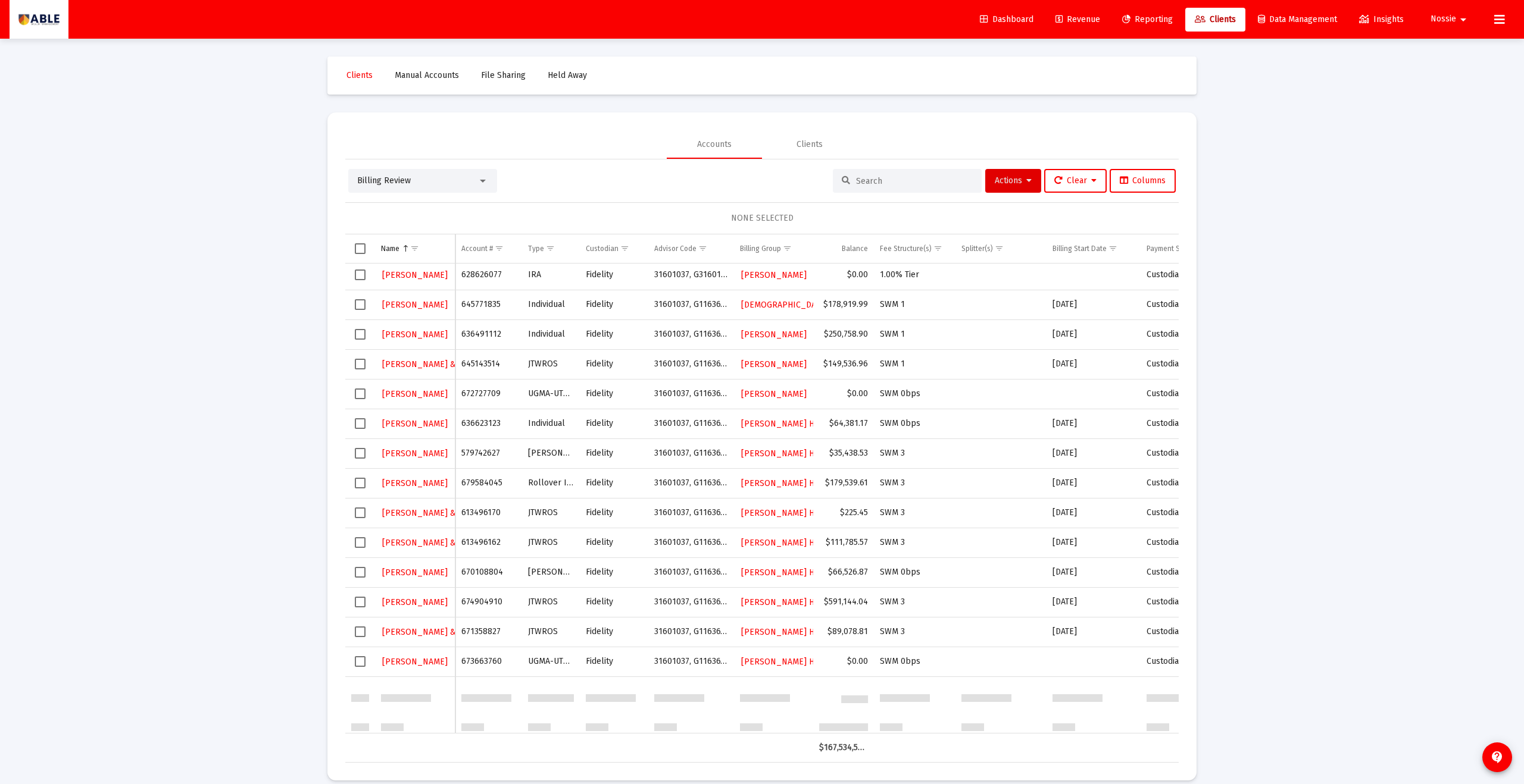
scroll to position [465, 0]
